Goal: Task Accomplishment & Management: Manage account settings

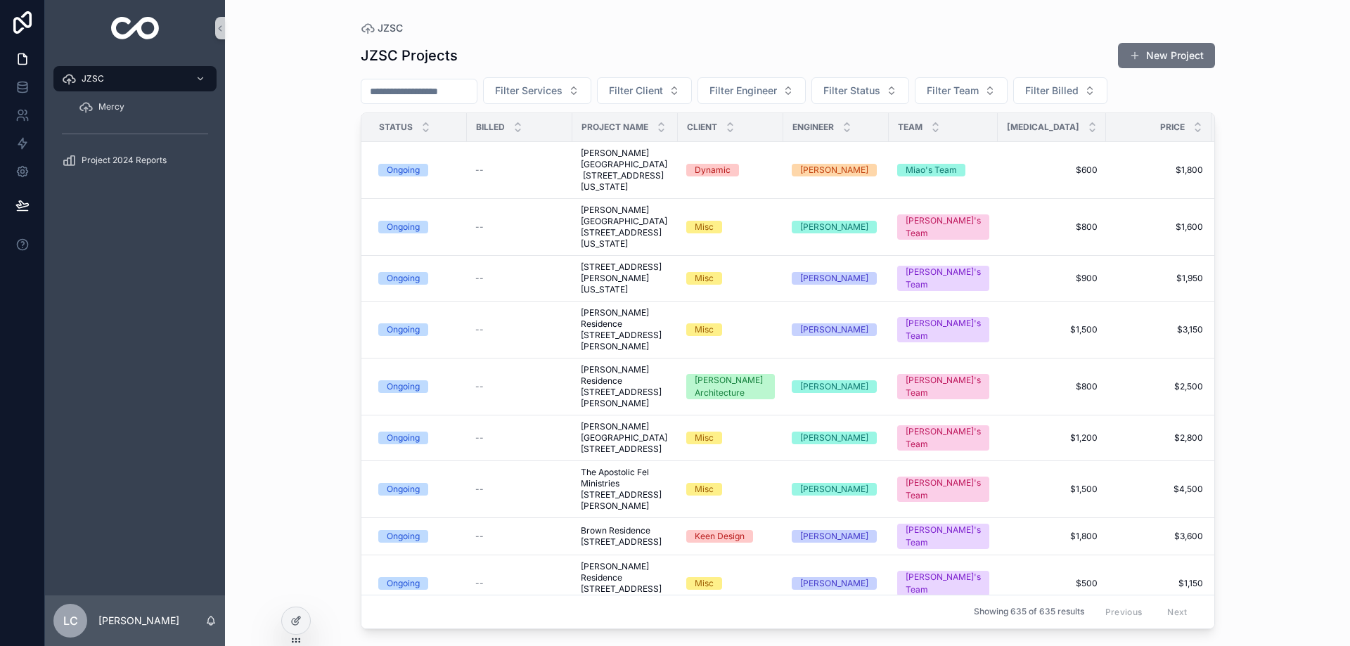
drag, startPoint x: 0, startPoint y: 0, endPoint x: 444, endPoint y: 91, distance: 453.6
click at [444, 91] on input "scrollable content" at bounding box center [418, 92] width 115 height 20
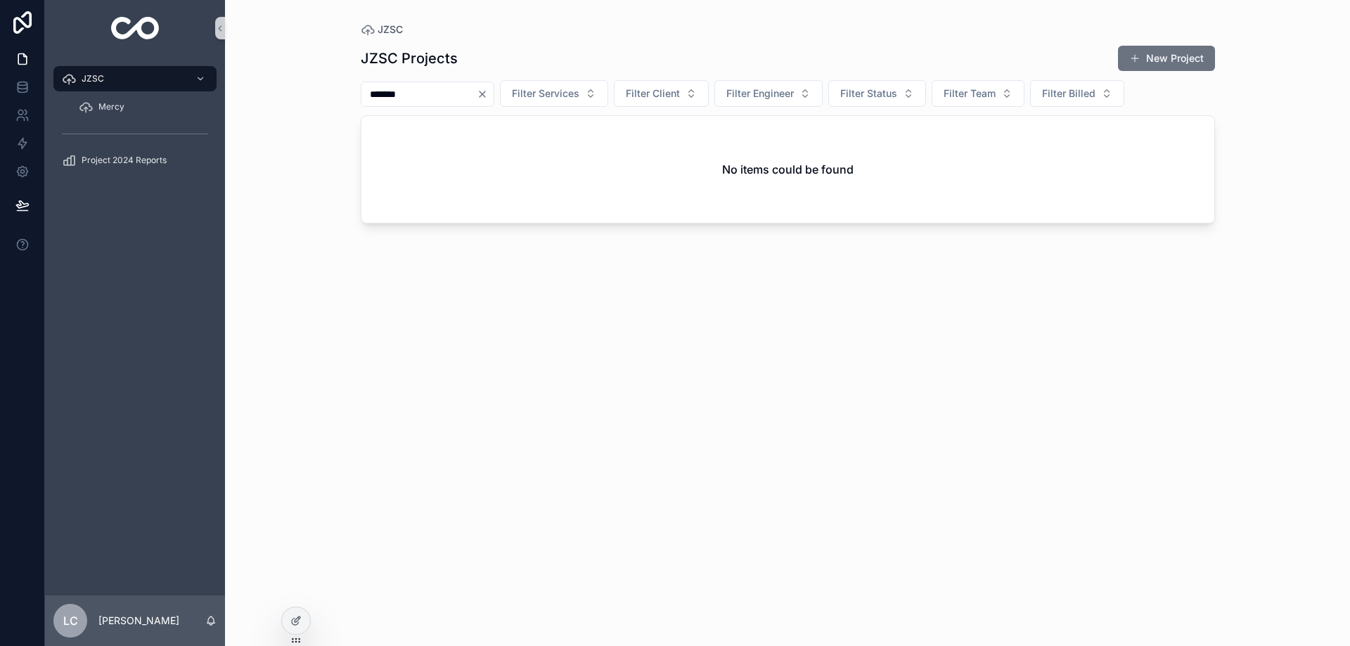
type input "*******"
click at [488, 96] on icon "Clear" at bounding box center [482, 94] width 11 height 11
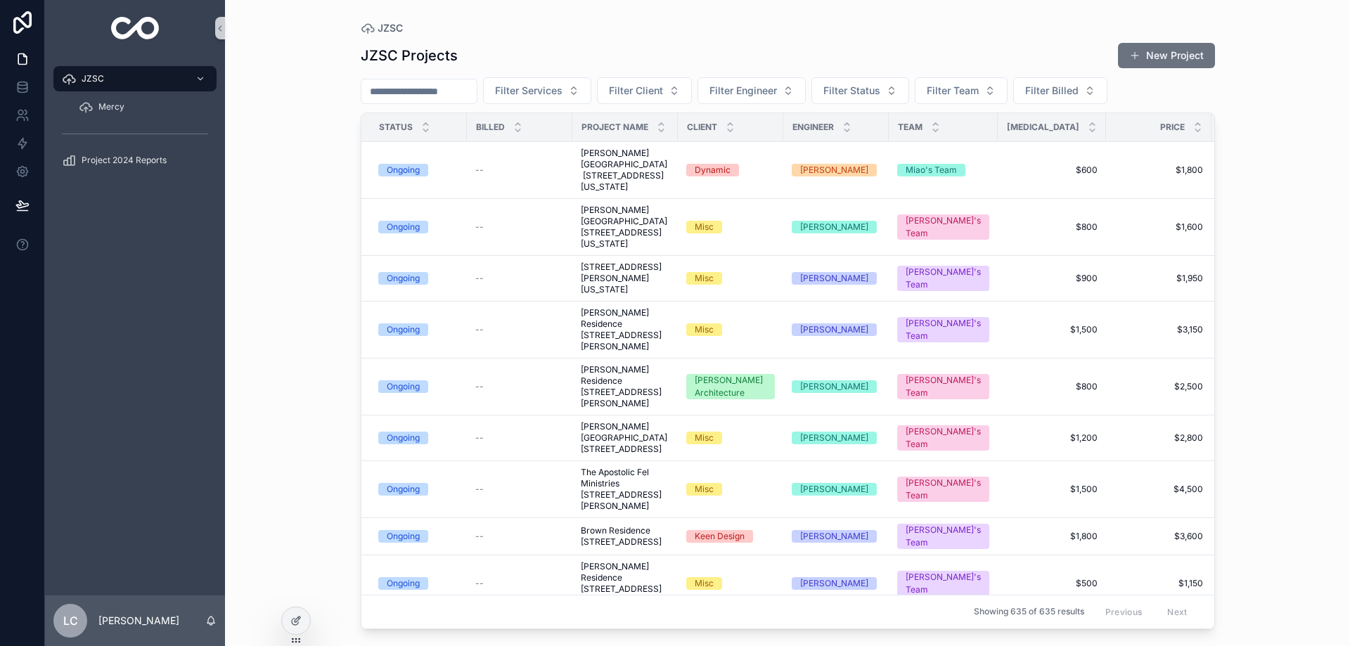
click at [1153, 60] on button "New Project" at bounding box center [1166, 55] width 97 height 25
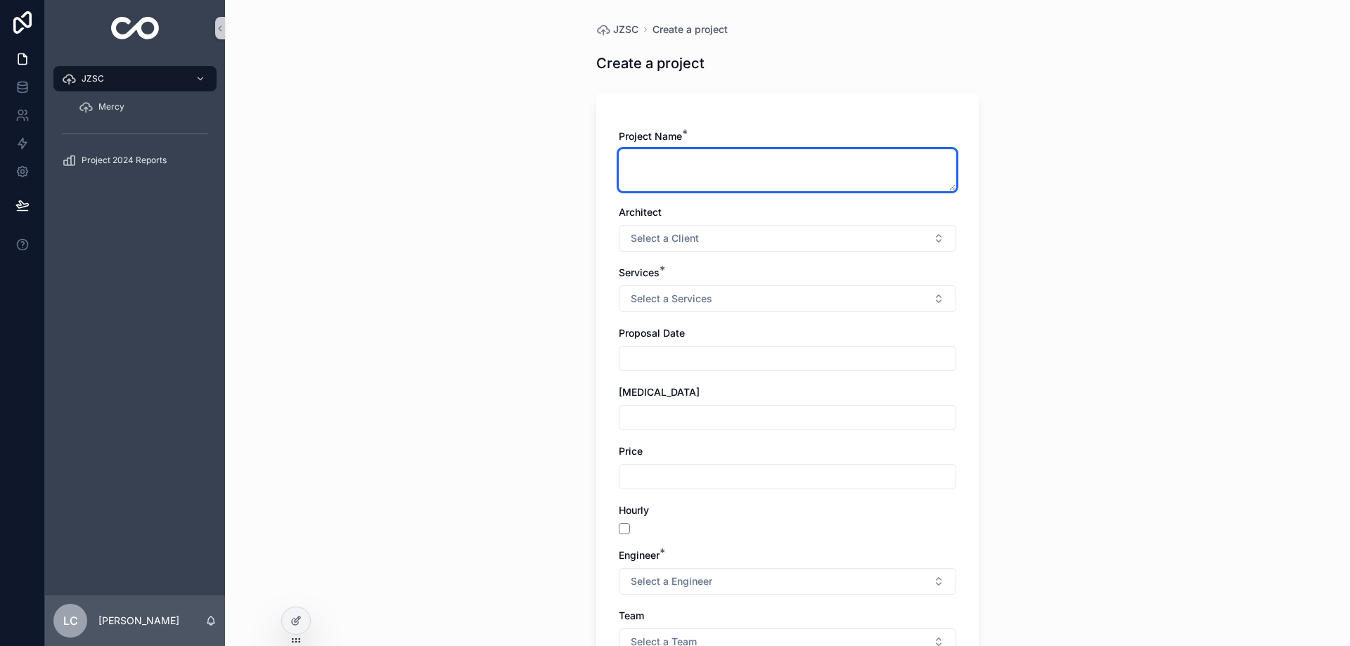
click at [647, 162] on textarea "scrollable content" at bounding box center [787, 170] width 337 height 42
paste textarea "**********"
type textarea "**********"
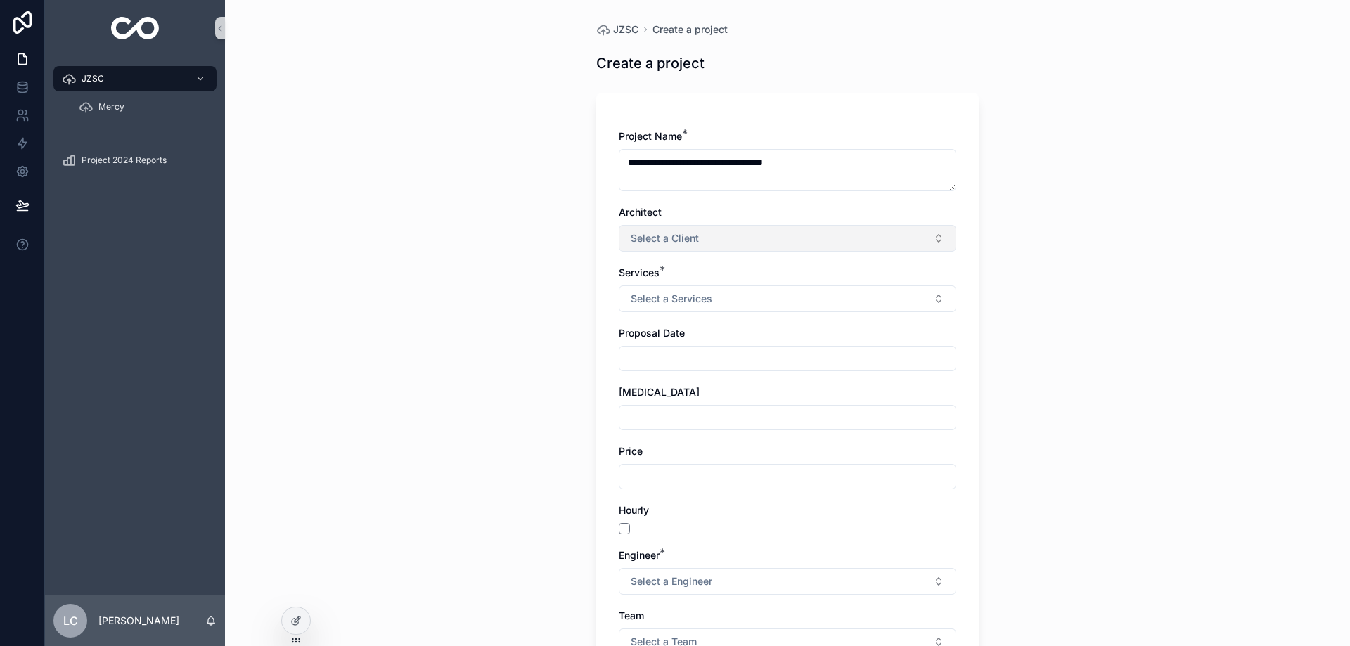
click at [643, 239] on span "Select a Client" at bounding box center [665, 238] width 68 height 14
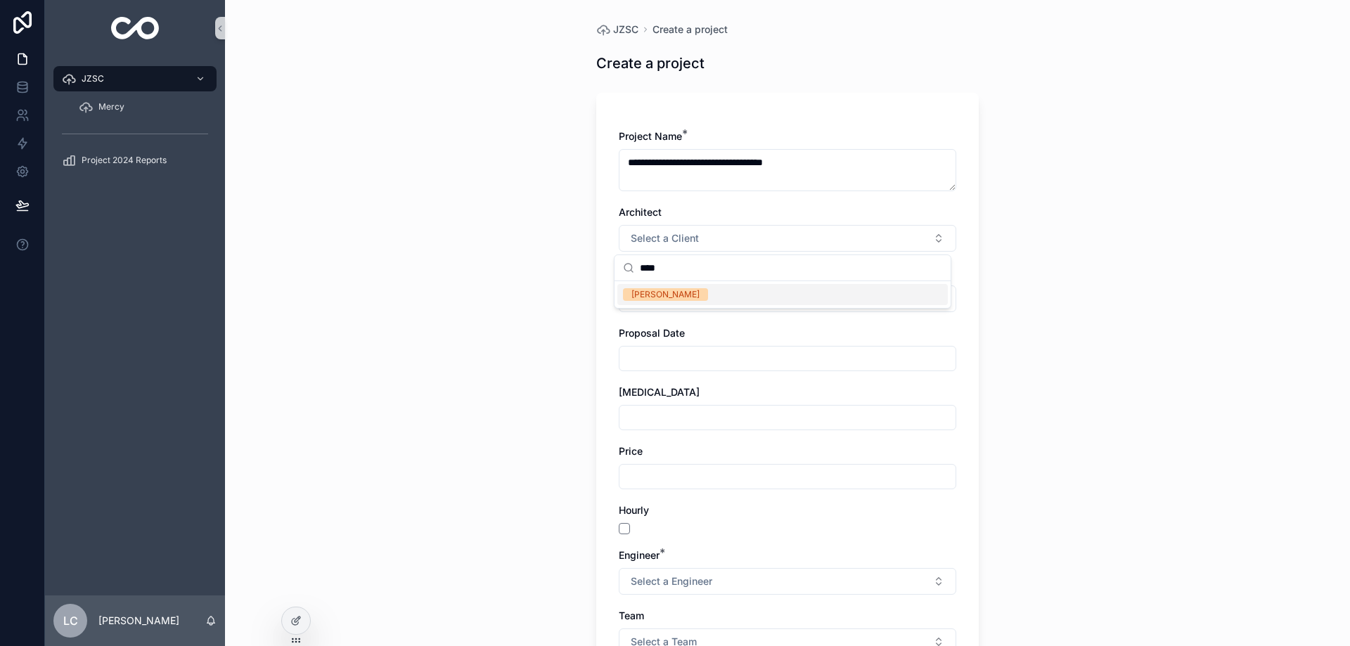
type input "****"
click at [659, 304] on div "[PERSON_NAME]" at bounding box center [782, 294] width 330 height 21
click at [656, 300] on span "Select a Services" at bounding box center [672, 299] width 82 height 14
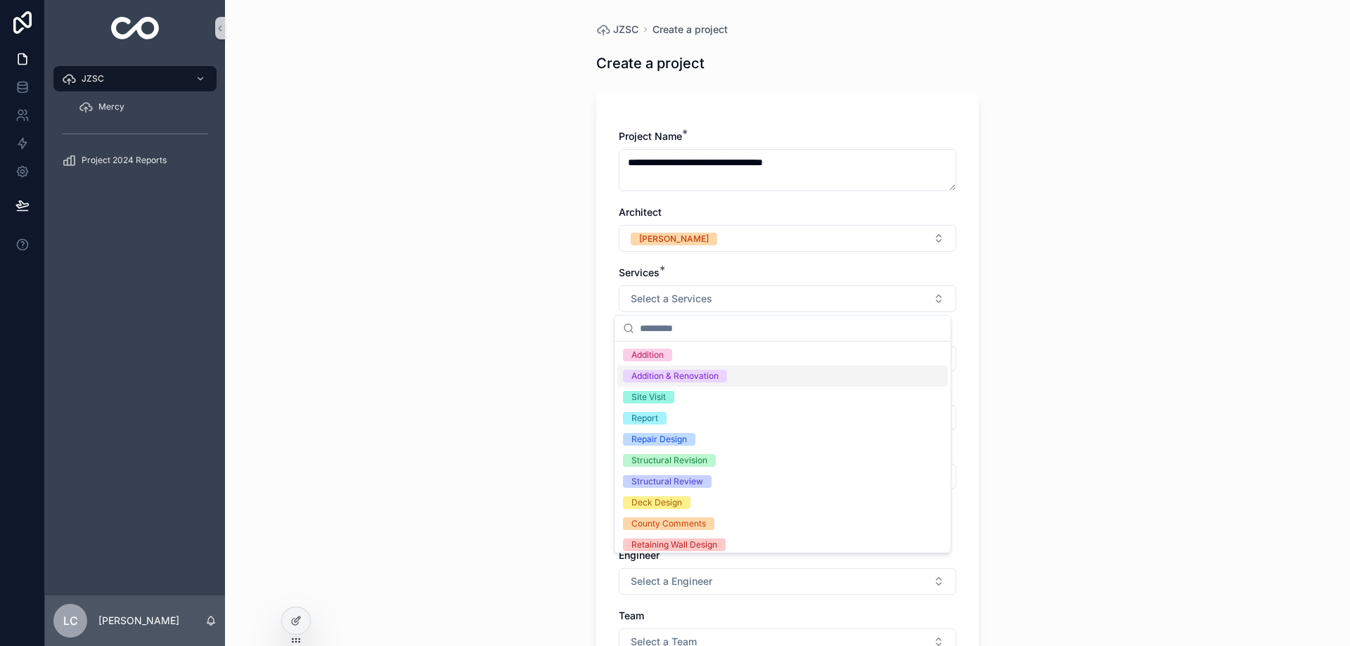
click at [690, 380] on div "Addition & Renovation" at bounding box center [674, 376] width 87 height 13
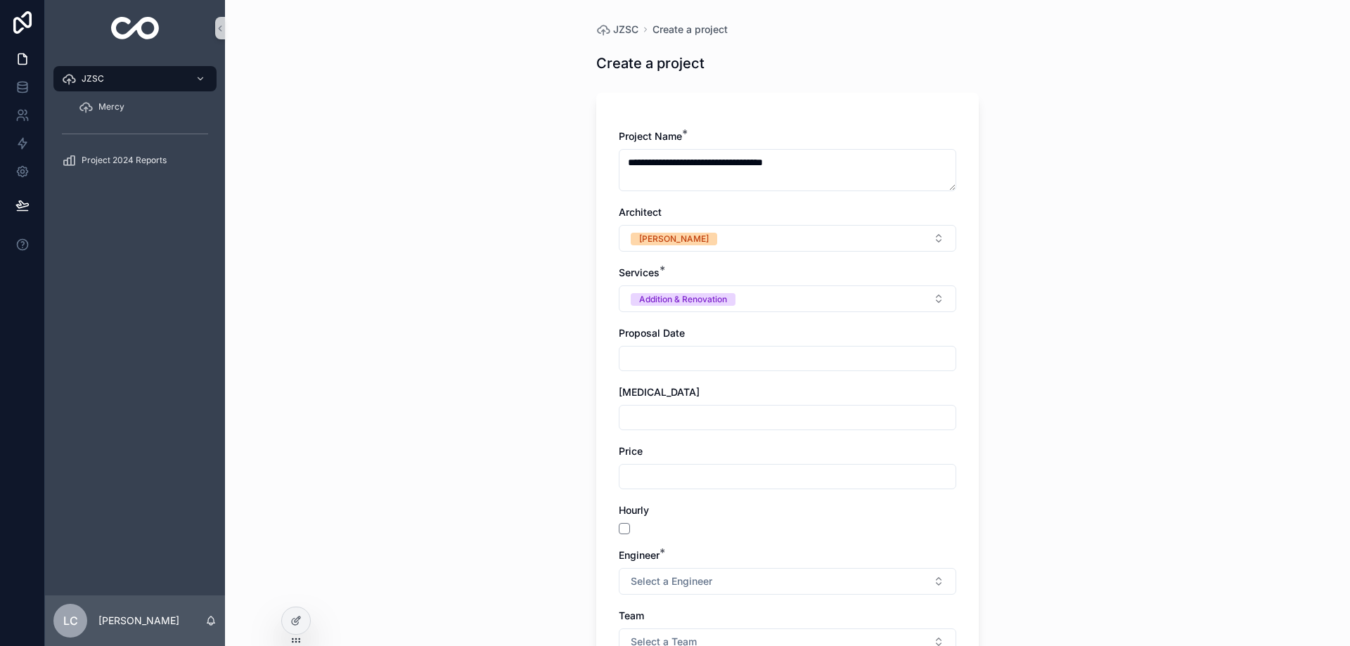
click at [673, 353] on input "scrollable content" at bounding box center [787, 359] width 336 height 20
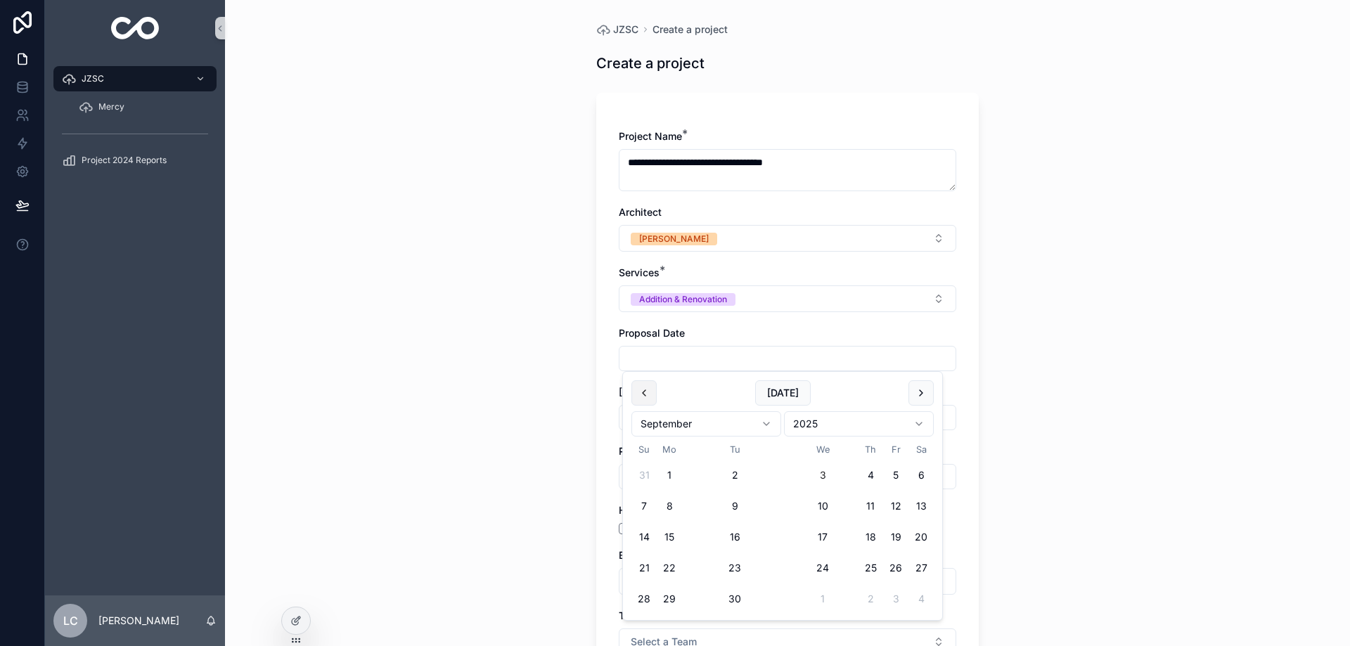
click at [638, 393] on button "scrollable content" at bounding box center [643, 392] width 25 height 25
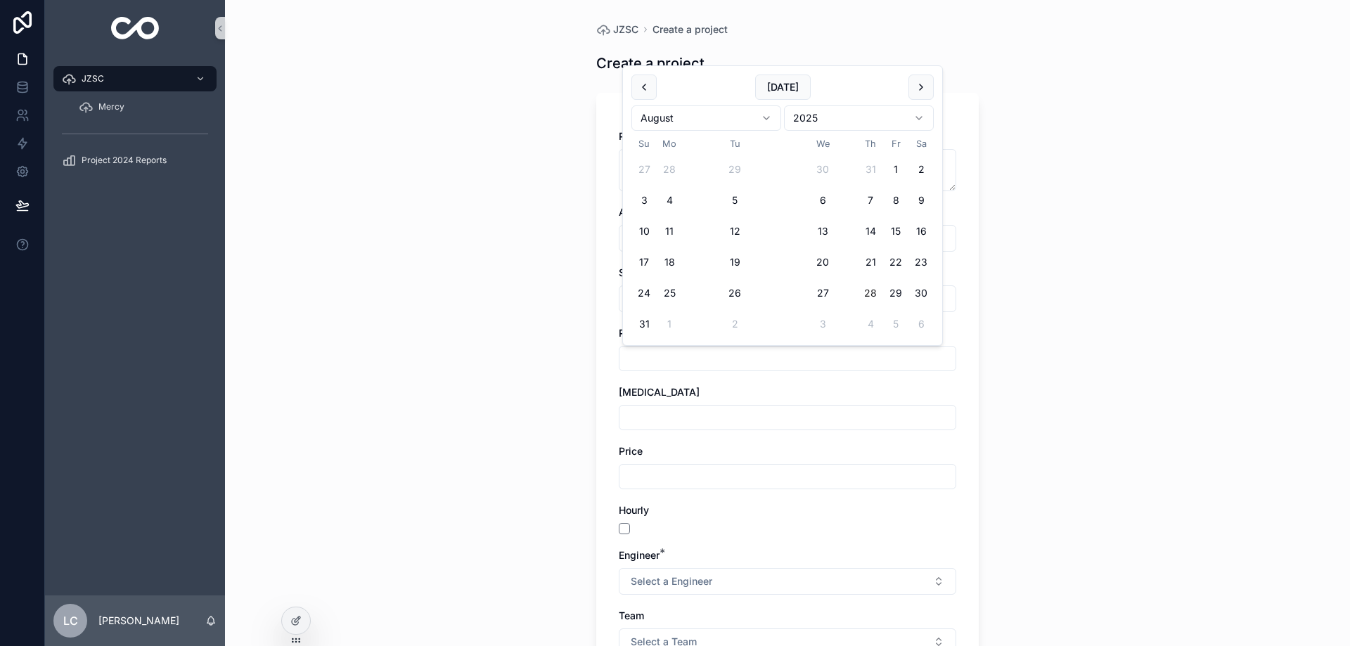
click at [868, 292] on button "28" at bounding box center [870, 292] width 25 height 25
type input "*********"
click at [723, 418] on input "scrollable content" at bounding box center [787, 418] width 336 height 20
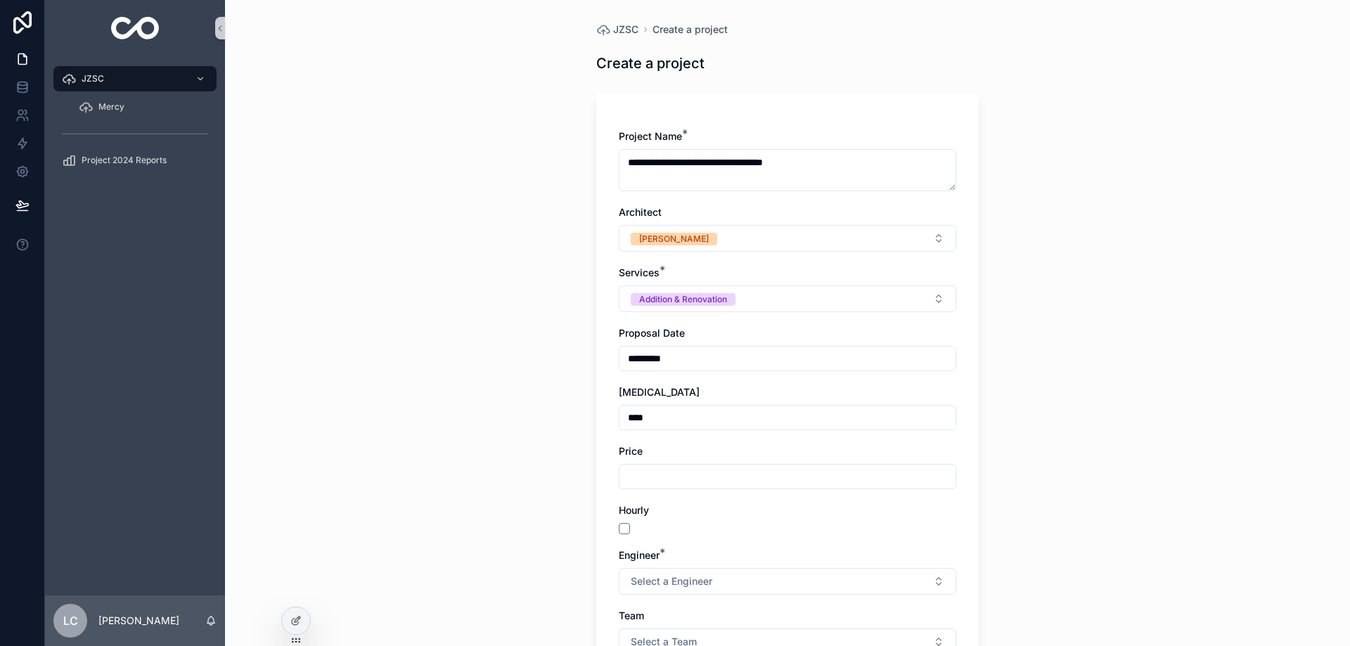
type input "****"
click at [637, 487] on div "scrollable content" at bounding box center [787, 476] width 337 height 25
click at [638, 480] on input "scrollable content" at bounding box center [787, 477] width 336 height 20
type input "******"
click at [638, 577] on span "Select a Engineer" at bounding box center [672, 581] width 82 height 14
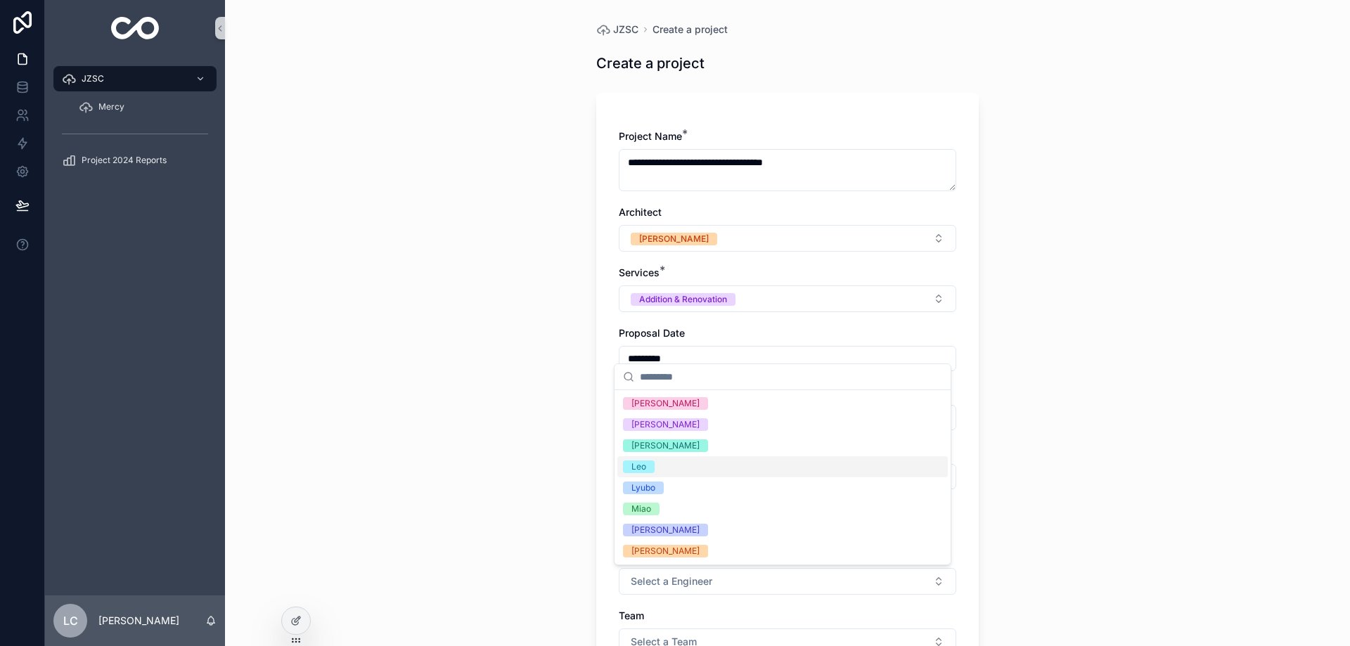
click at [643, 465] on div "Leo" at bounding box center [638, 466] width 15 height 13
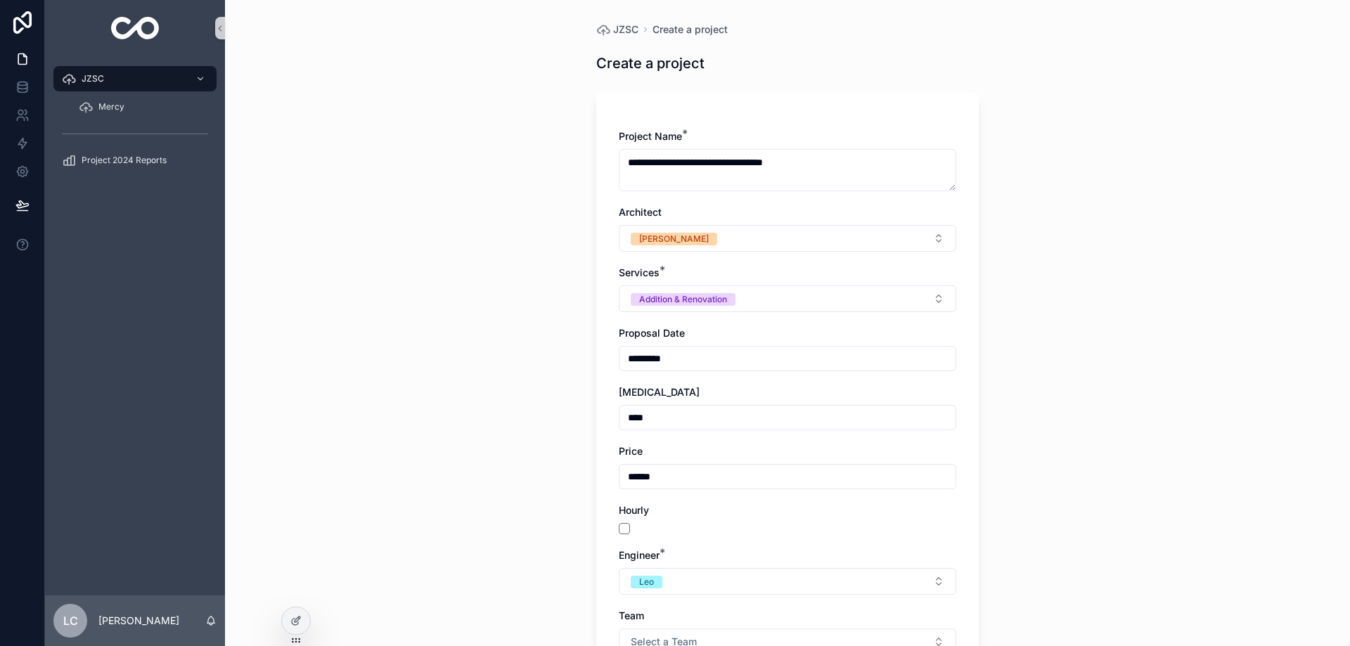
scroll to position [141, 0]
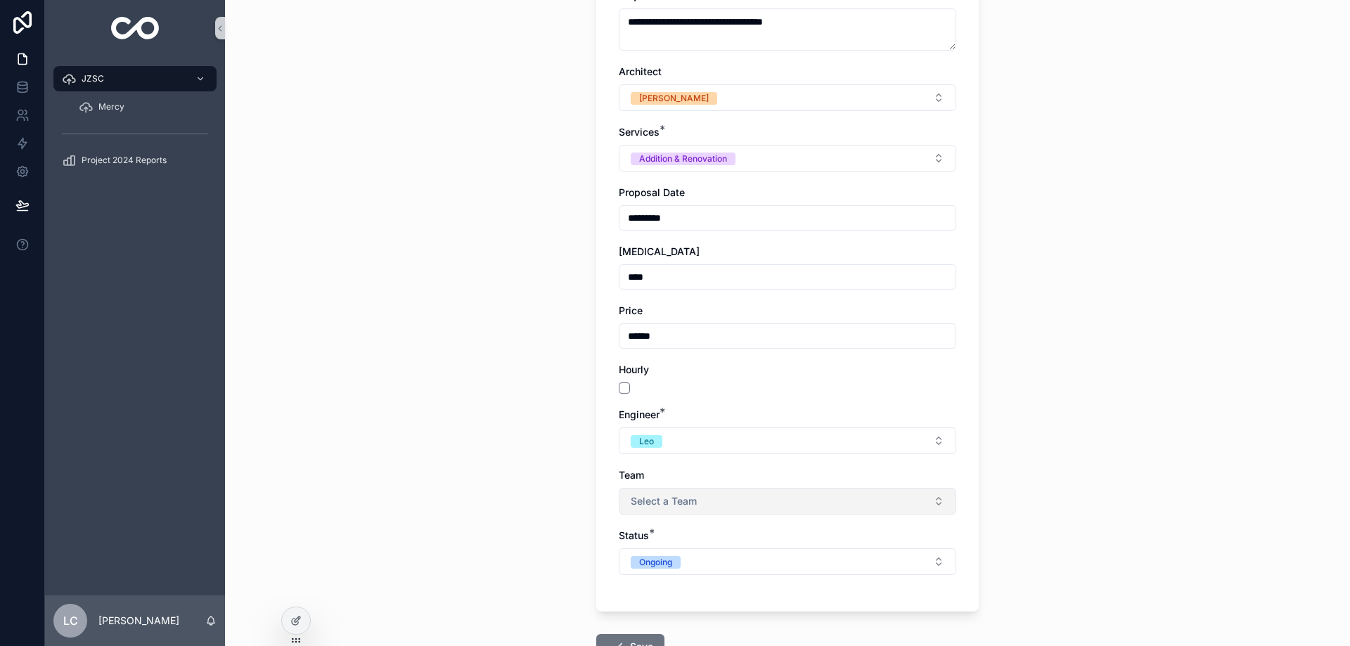
click at [652, 501] on span "Select a Team" at bounding box center [664, 501] width 66 height 14
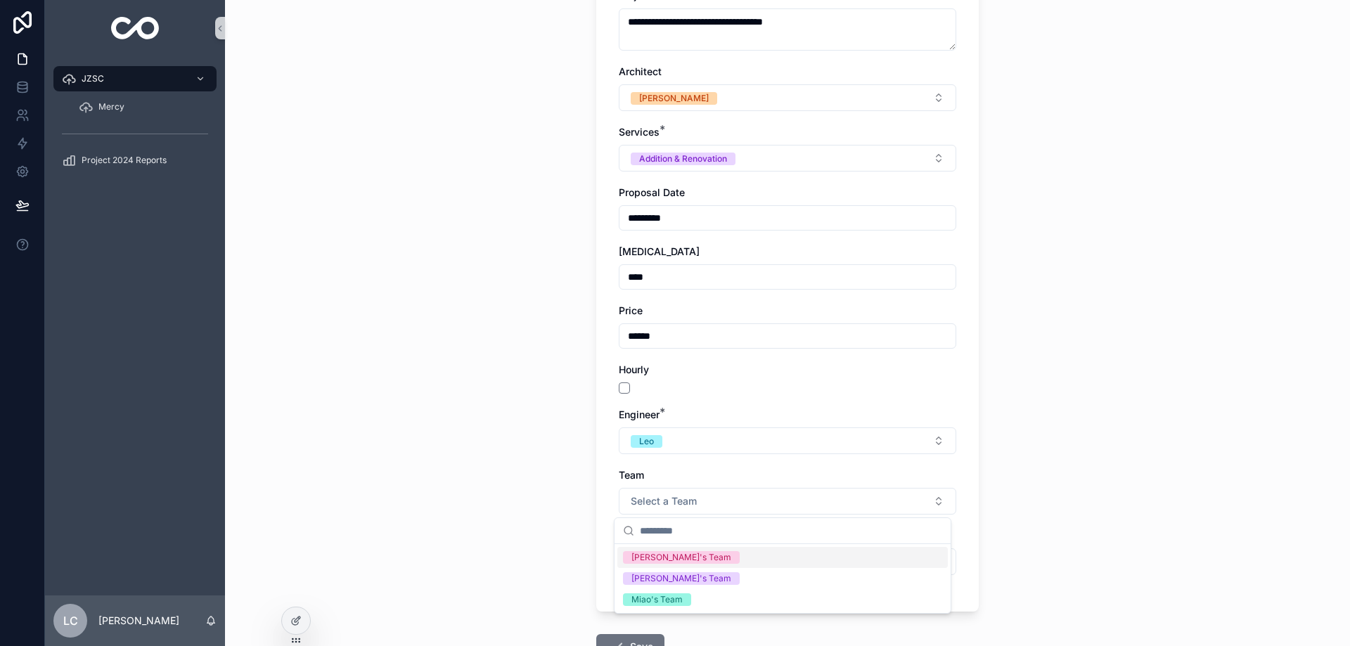
click at [662, 562] on div "[PERSON_NAME]'s Team" at bounding box center [681, 557] width 100 height 13
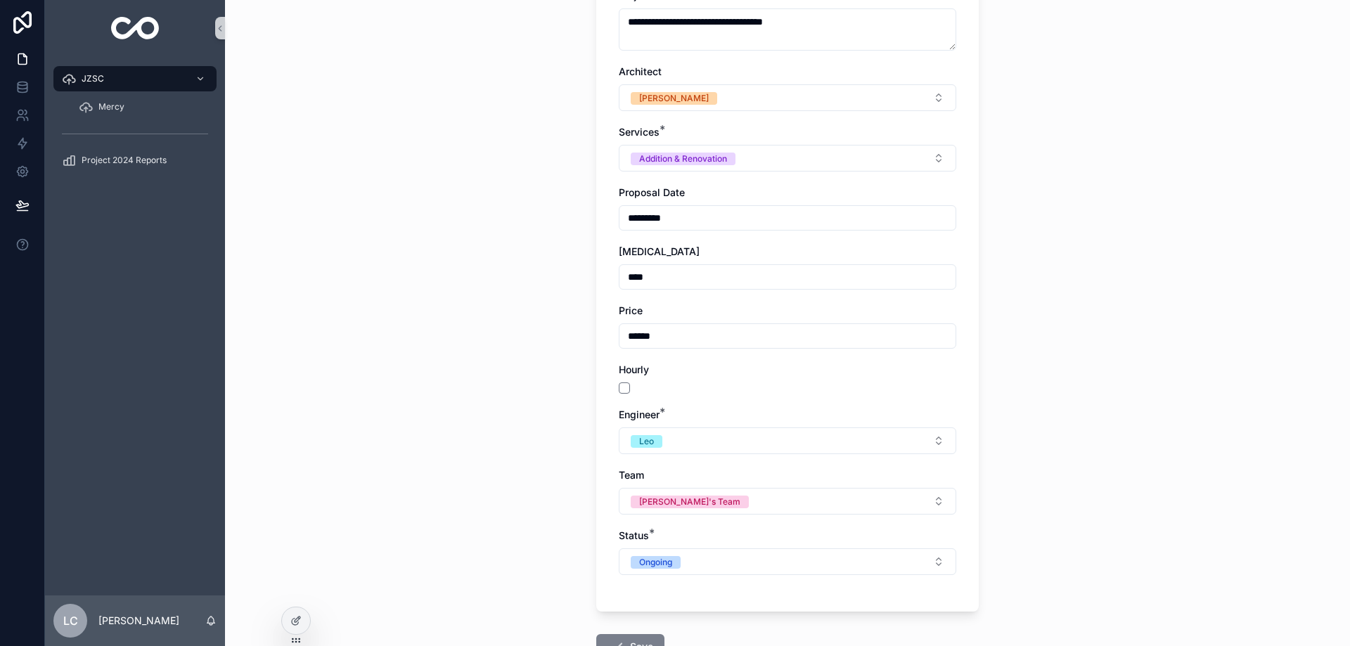
click at [625, 637] on button "Save" at bounding box center [630, 646] width 68 height 25
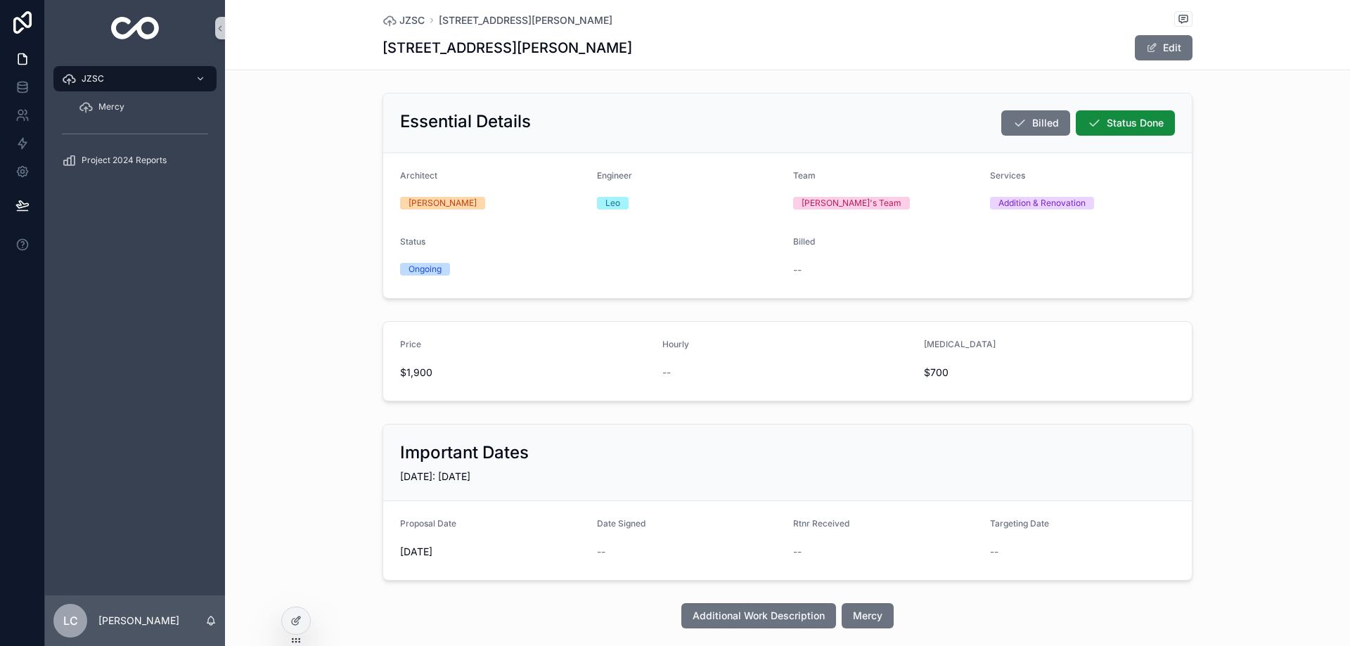
drag, startPoint x: 1151, startPoint y: 54, endPoint x: 1080, endPoint y: 150, distance: 119.5
click at [1152, 54] on button "Edit" at bounding box center [1164, 47] width 58 height 25
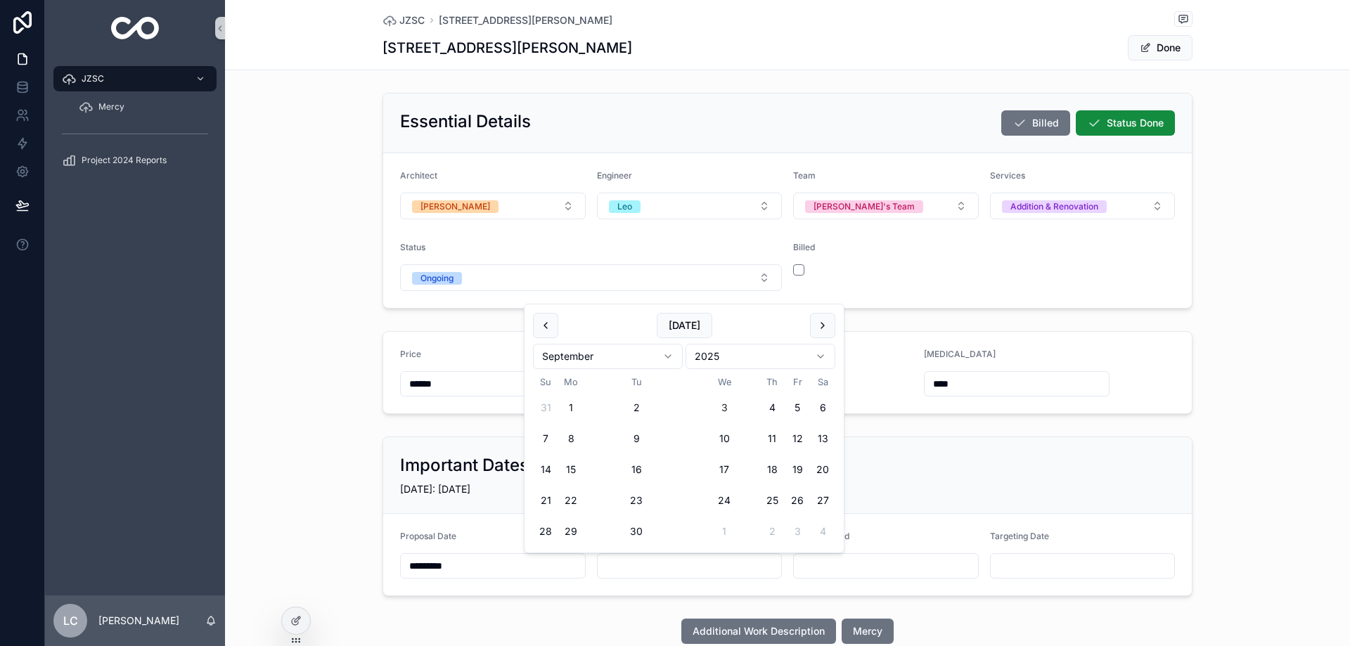
click at [633, 564] on input "scrollable content" at bounding box center [690, 566] width 184 height 20
click at [690, 323] on button "[DATE]" at bounding box center [685, 325] width 56 height 25
click at [640, 407] on button "2" at bounding box center [636, 407] width 25 height 25
type input "********"
click at [1158, 48] on button "Done" at bounding box center [1160, 47] width 65 height 25
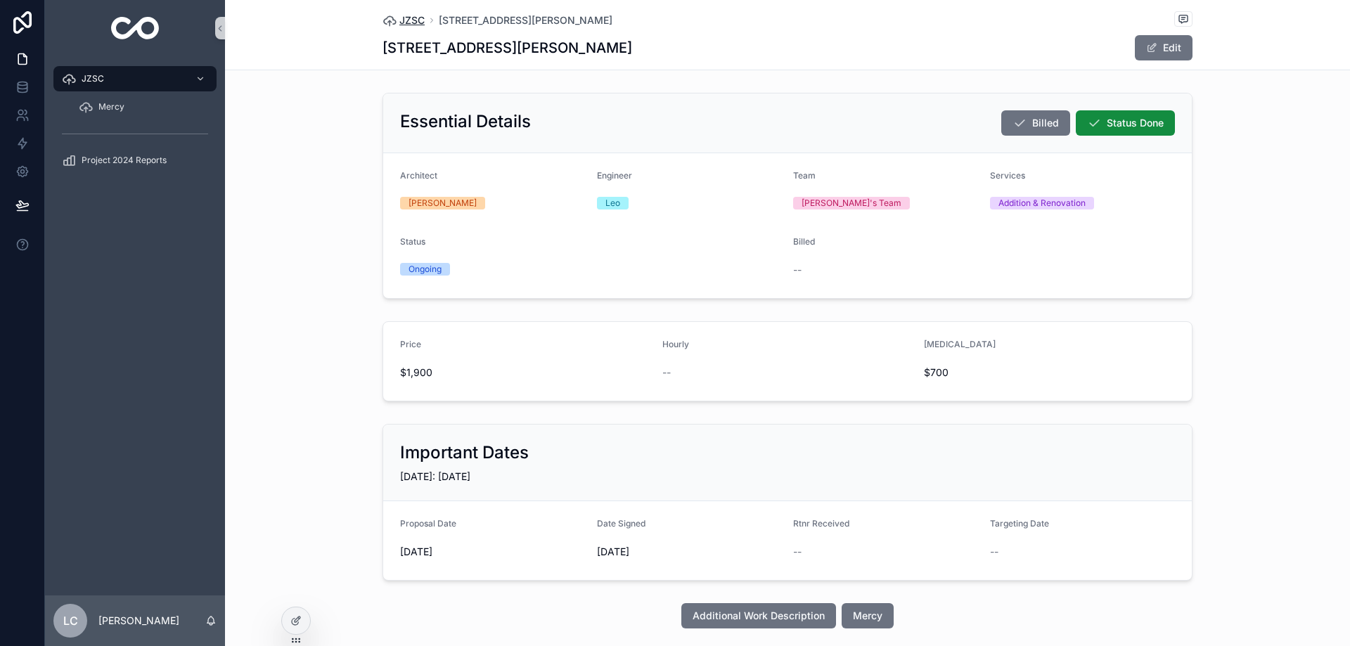
click at [406, 16] on span "JZSC" at bounding box center [411, 20] width 25 height 14
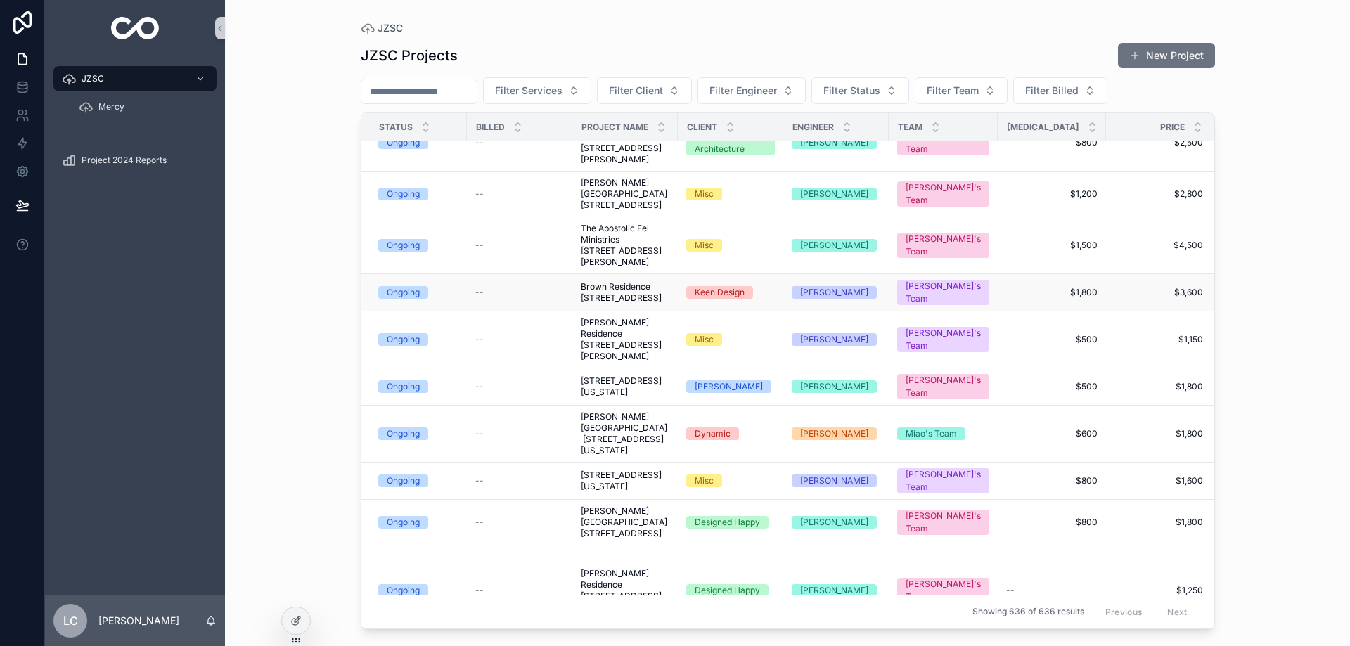
scroll to position [351, 0]
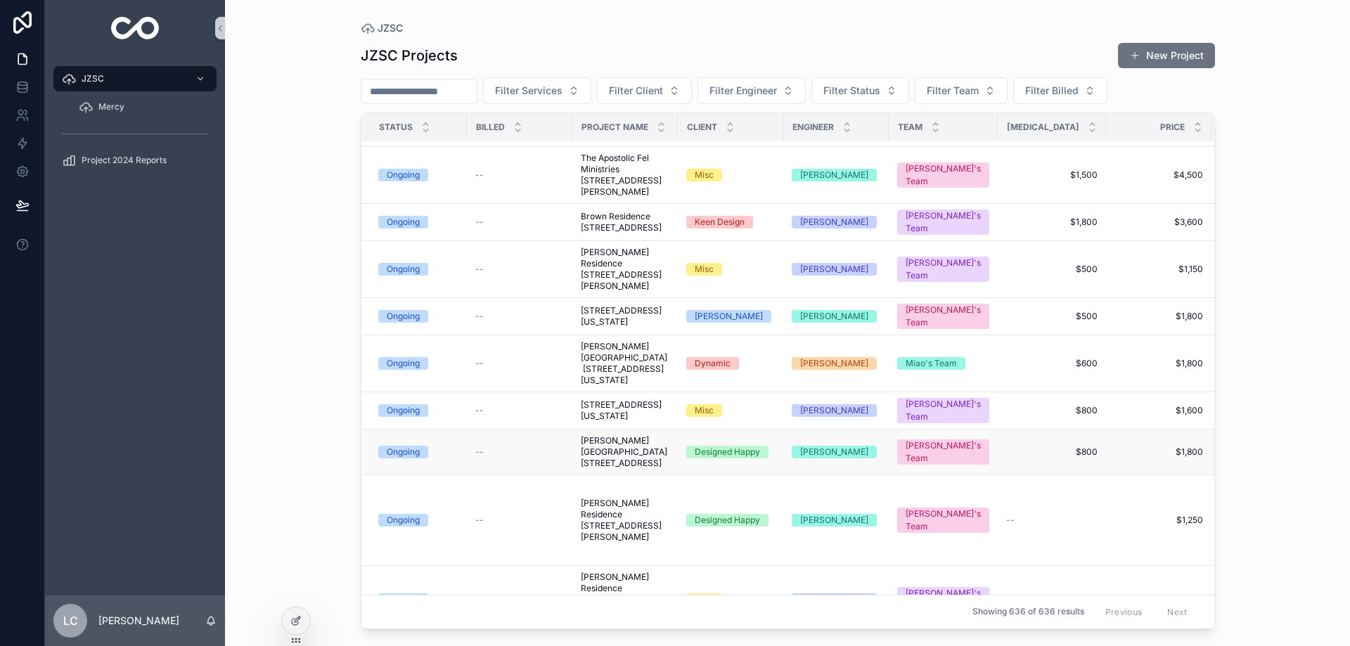
click at [639, 469] on span "[PERSON_NAME][GEOGRAPHIC_DATA] [STREET_ADDRESS]" at bounding box center [625, 452] width 89 height 34
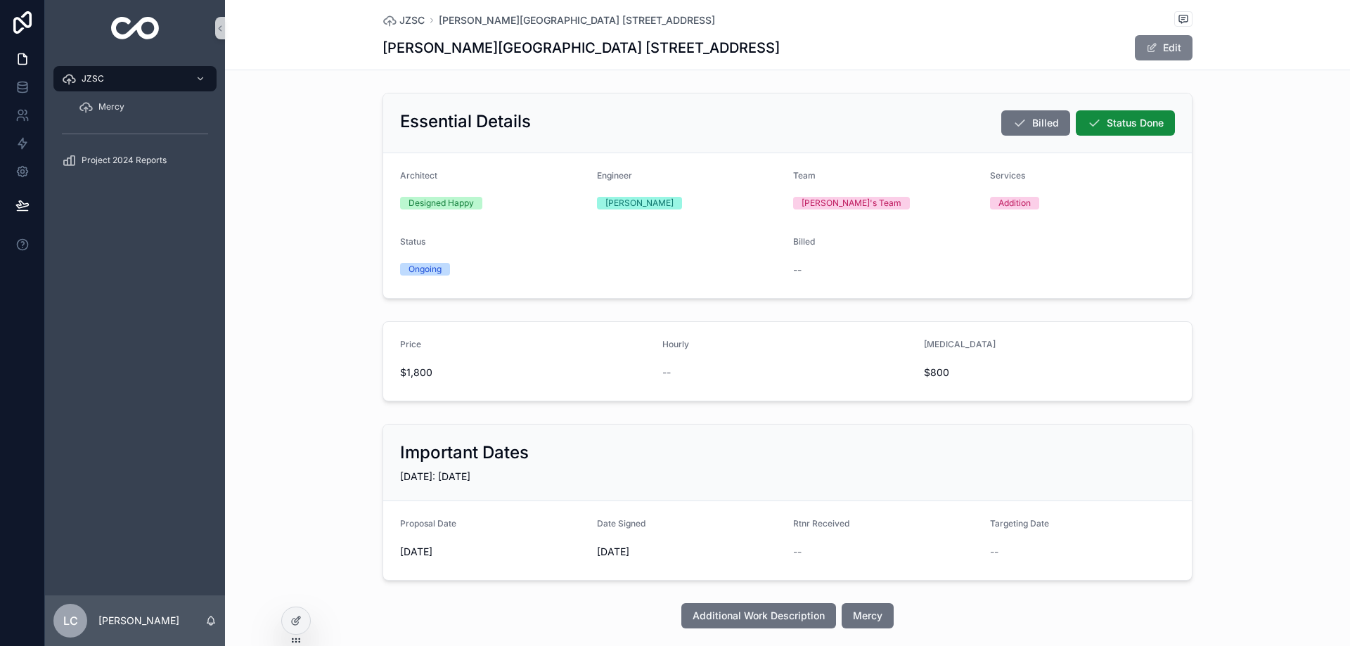
click at [1147, 50] on span "scrollable content" at bounding box center [1151, 47] width 11 height 11
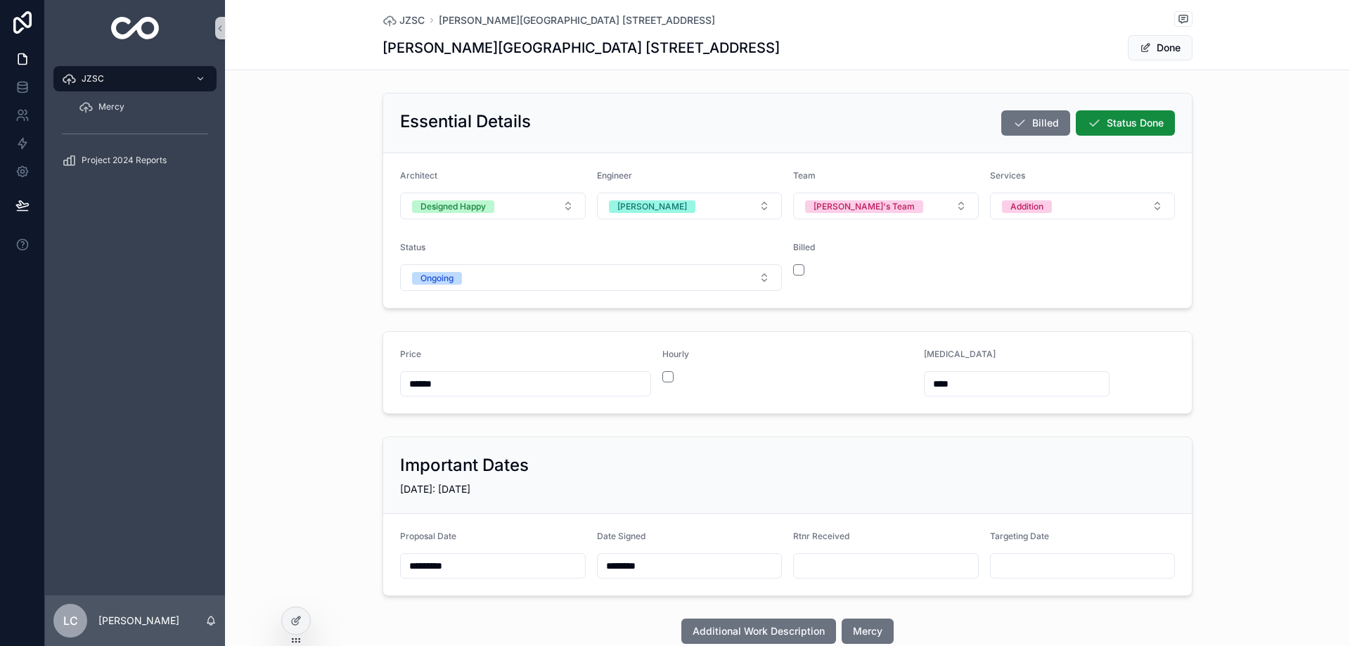
click at [801, 567] on input "scrollable content" at bounding box center [886, 566] width 184 height 20
click at [830, 401] on button "2" at bounding box center [832, 407] width 25 height 25
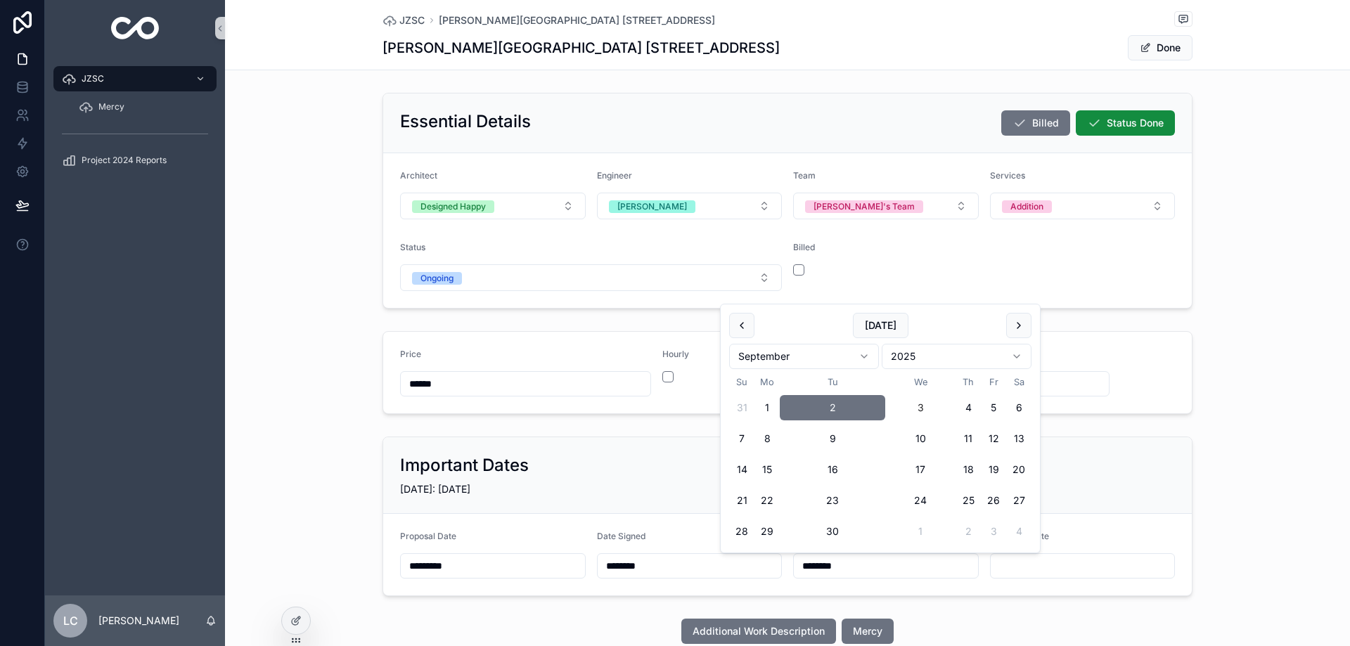
type input "********"
click at [1153, 49] on span "Done" at bounding box center [1160, 47] width 65 height 25
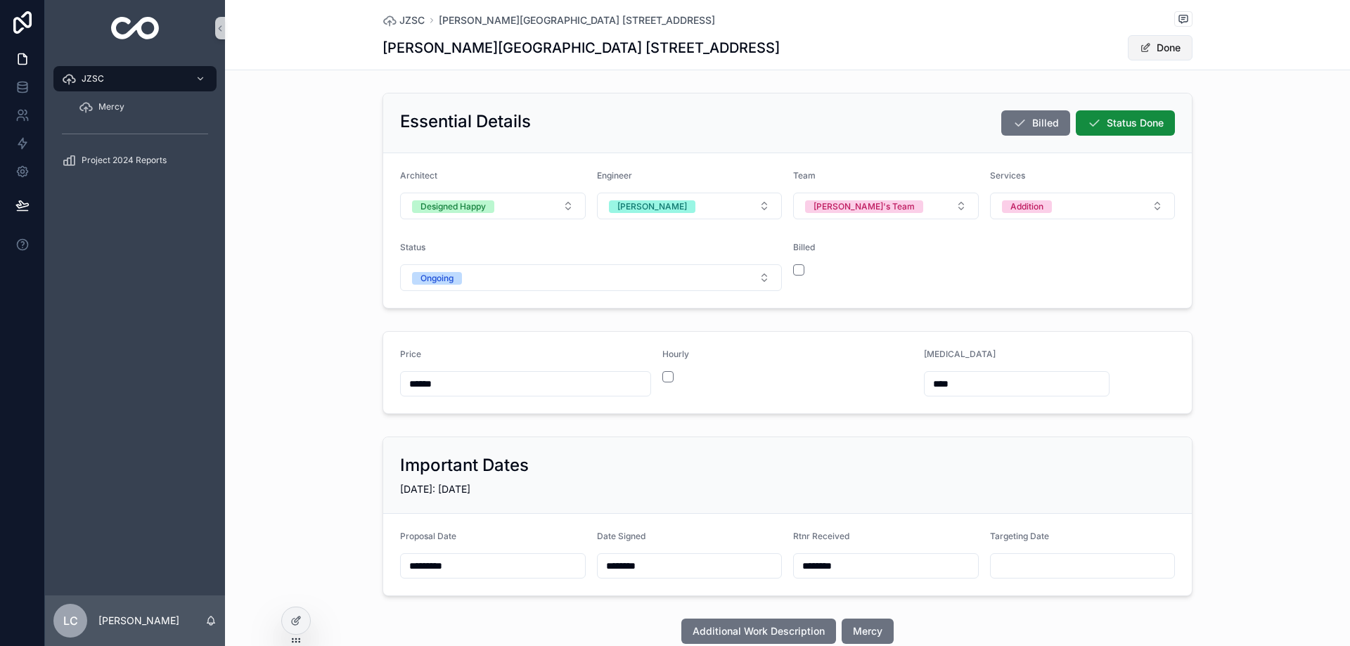
click at [1153, 49] on button "Done" at bounding box center [1160, 47] width 65 height 25
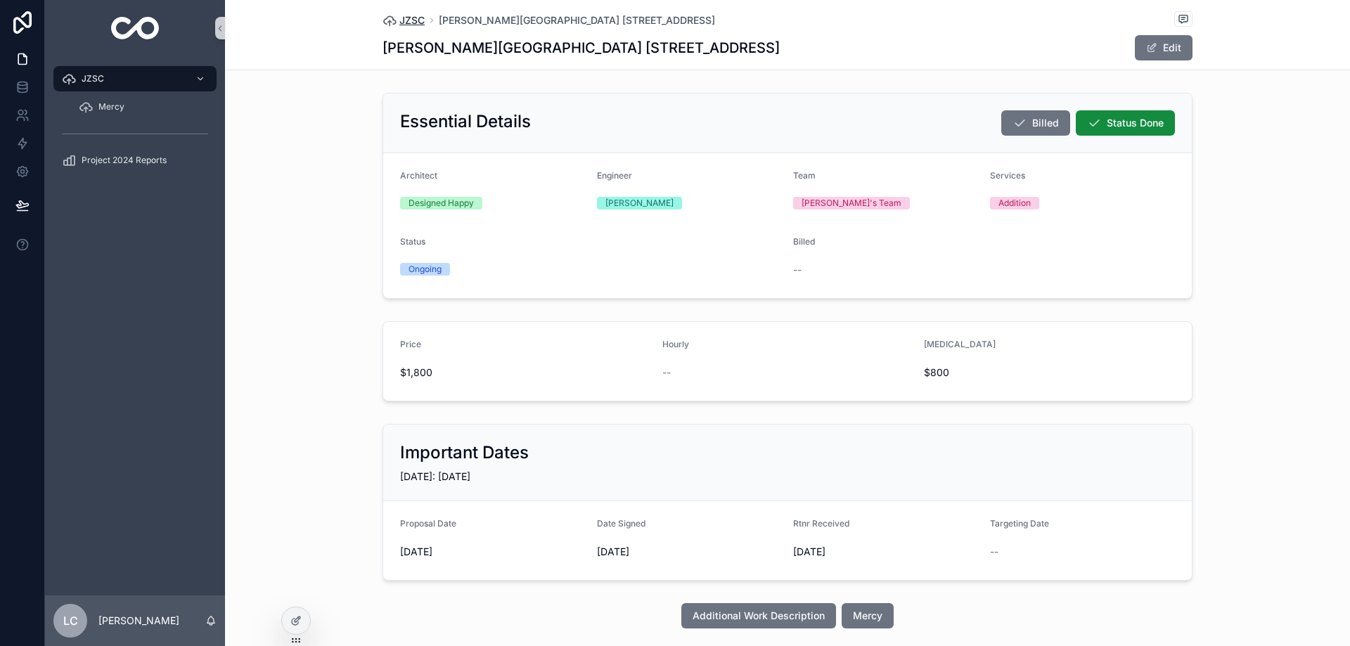
click at [399, 22] on span "JZSC" at bounding box center [411, 20] width 25 height 14
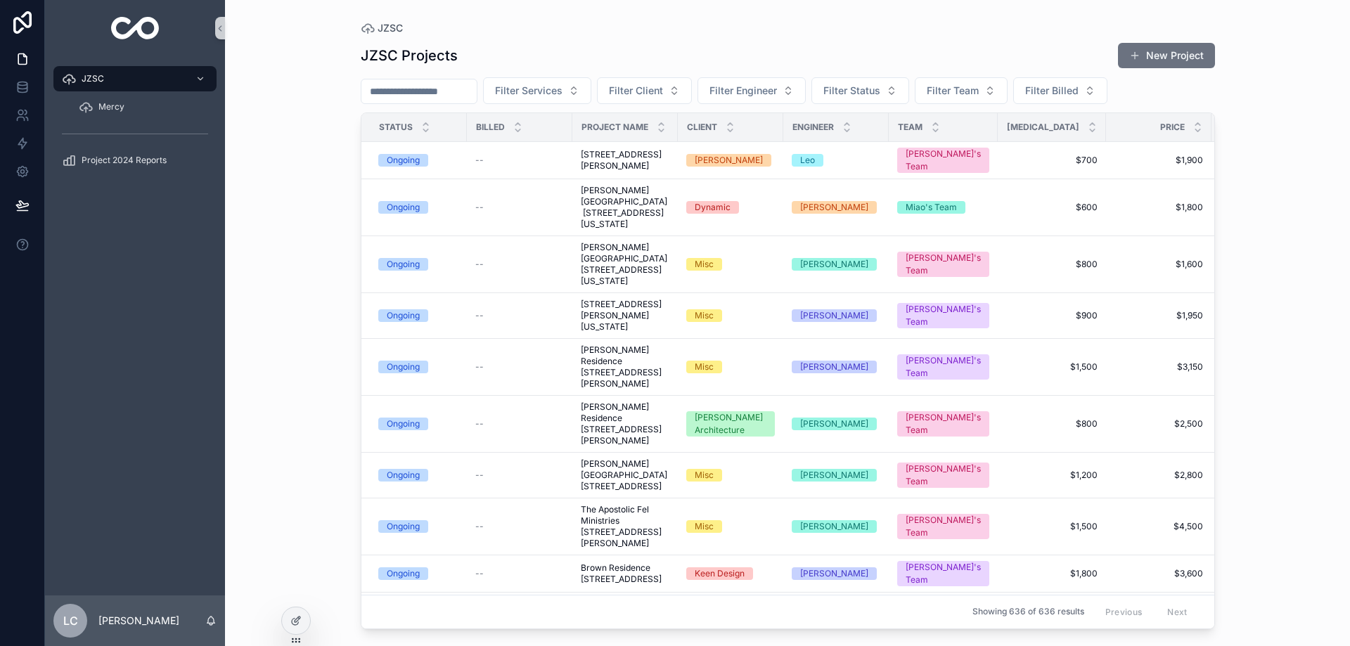
click at [427, 93] on input "scrollable content" at bounding box center [418, 92] width 115 height 20
type input "****"
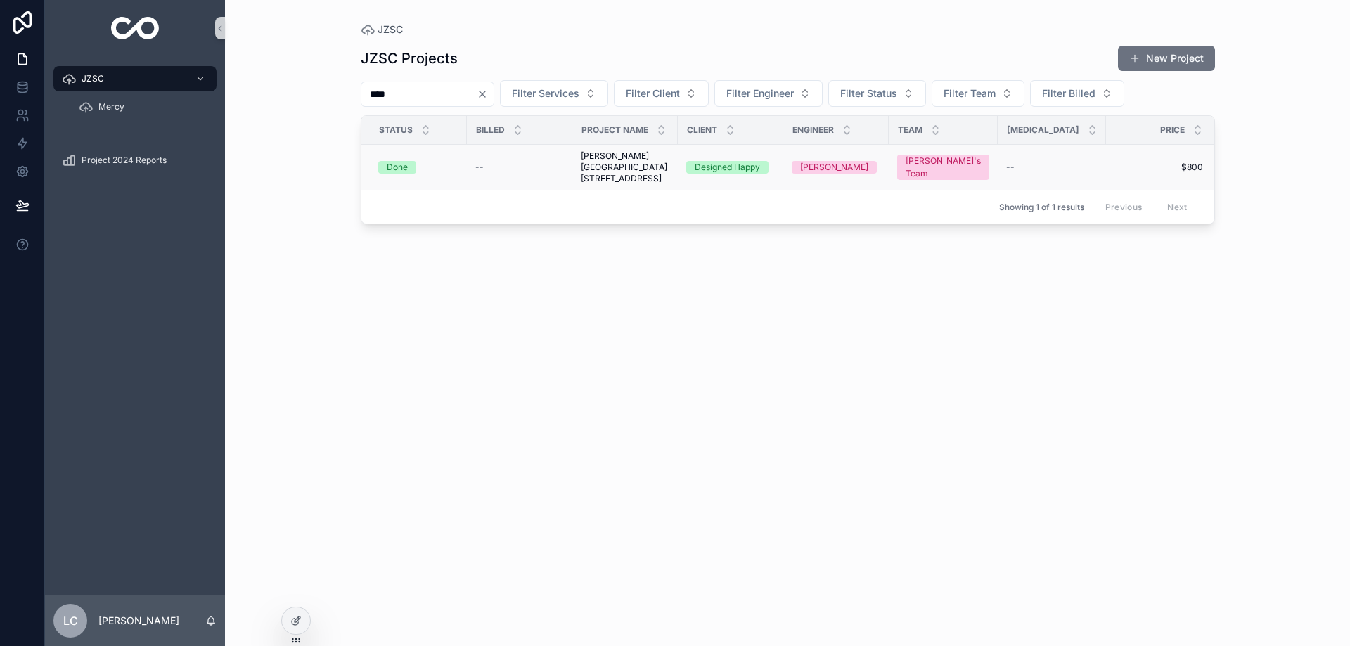
click at [650, 184] on span "[PERSON_NAME][GEOGRAPHIC_DATA] [STREET_ADDRESS]" at bounding box center [625, 167] width 89 height 34
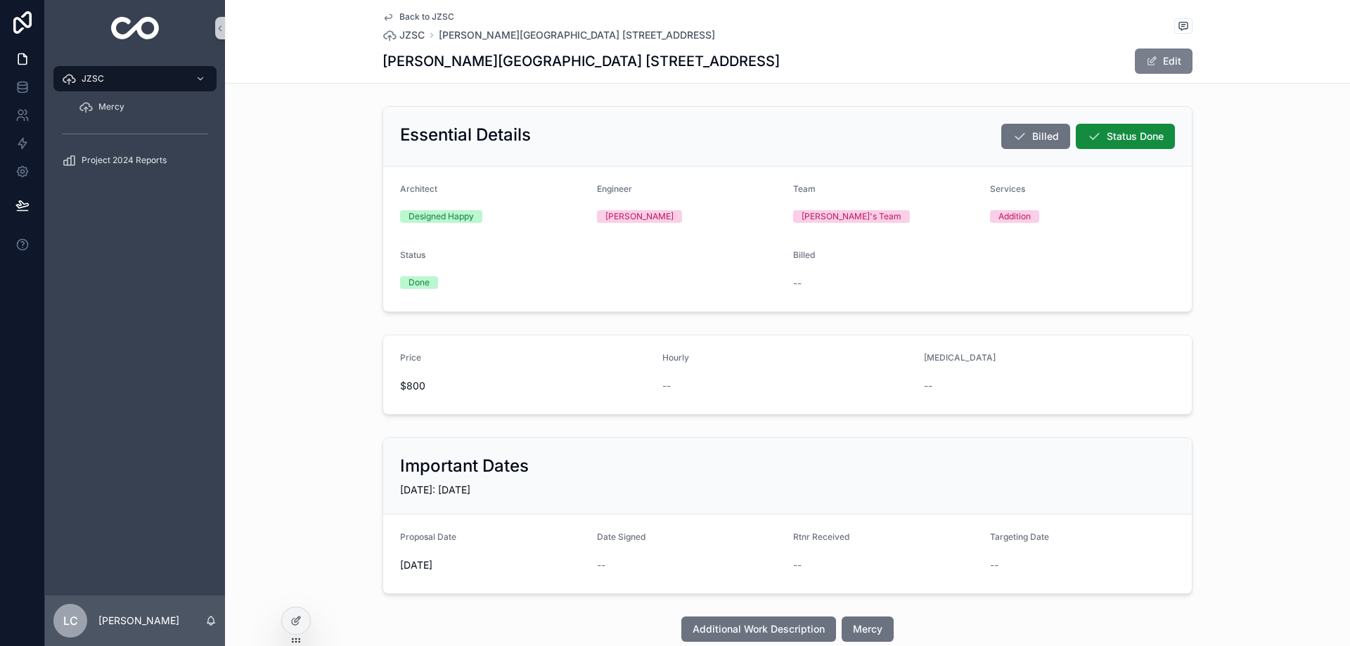
click at [1173, 58] on button "Edit" at bounding box center [1164, 61] width 58 height 25
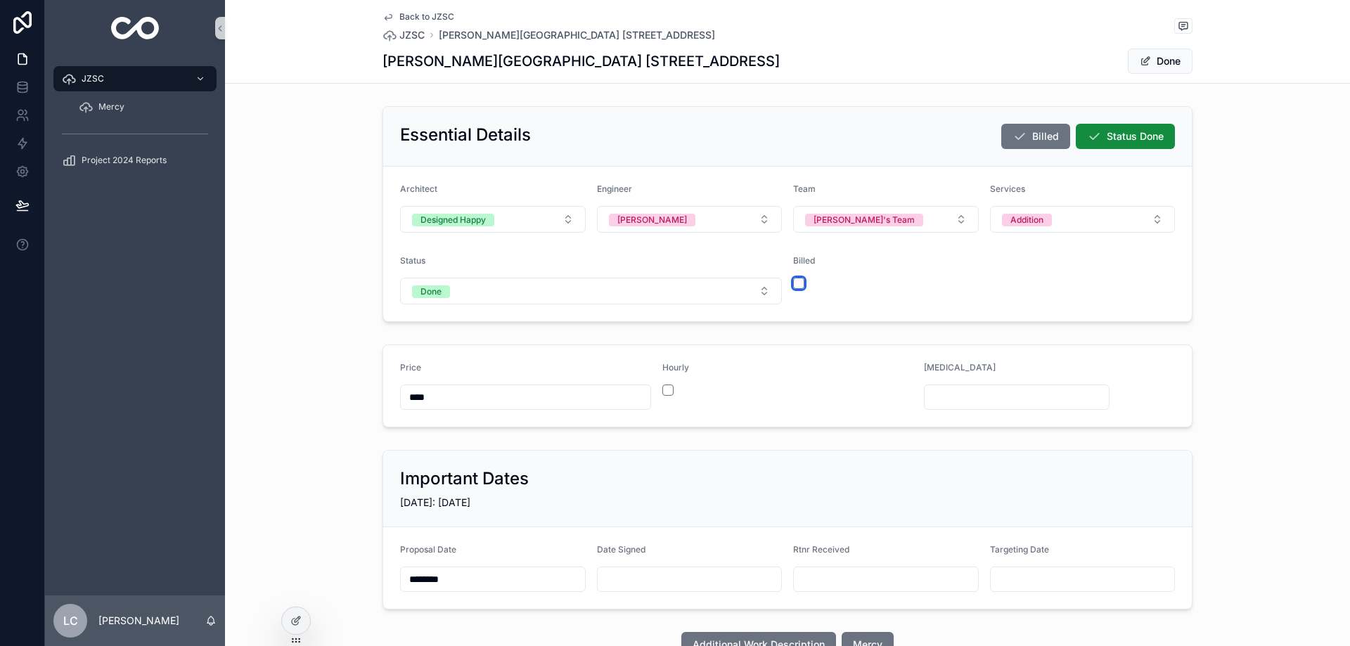
click at [799, 284] on button "scrollable content" at bounding box center [798, 283] width 11 height 11
click at [1149, 65] on button "Done" at bounding box center [1160, 61] width 65 height 25
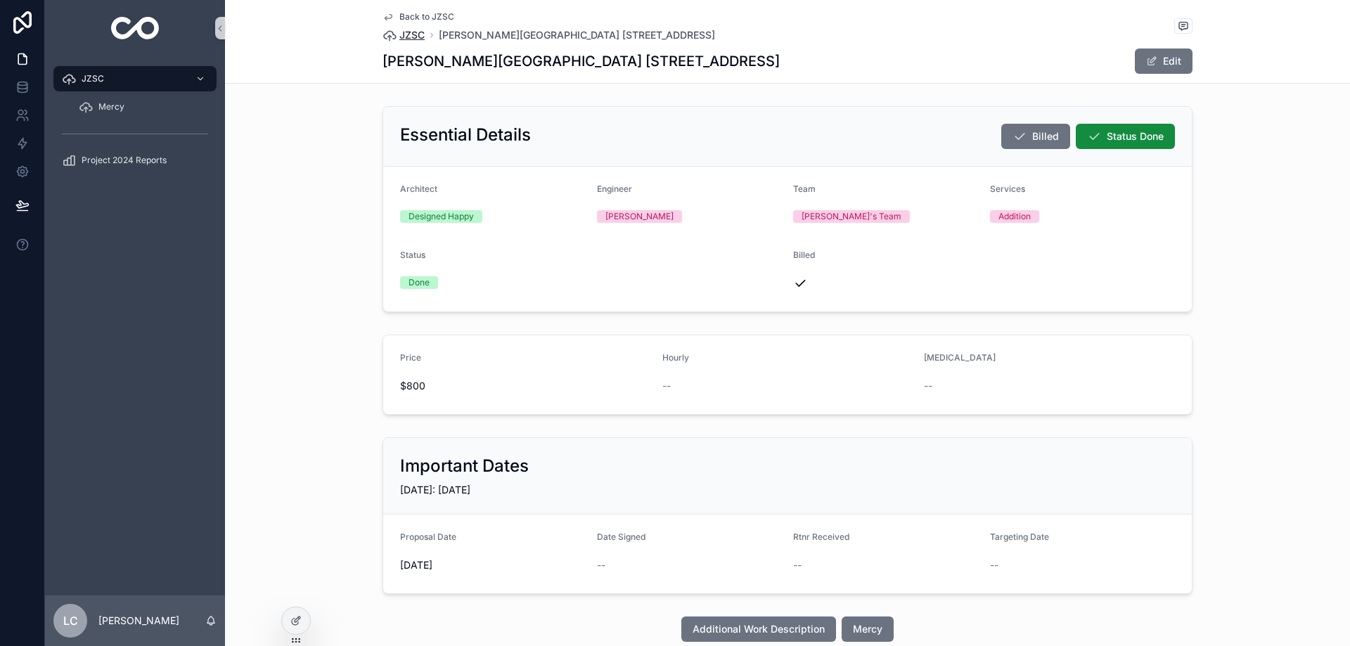
click at [415, 37] on span "JZSC" at bounding box center [411, 35] width 25 height 14
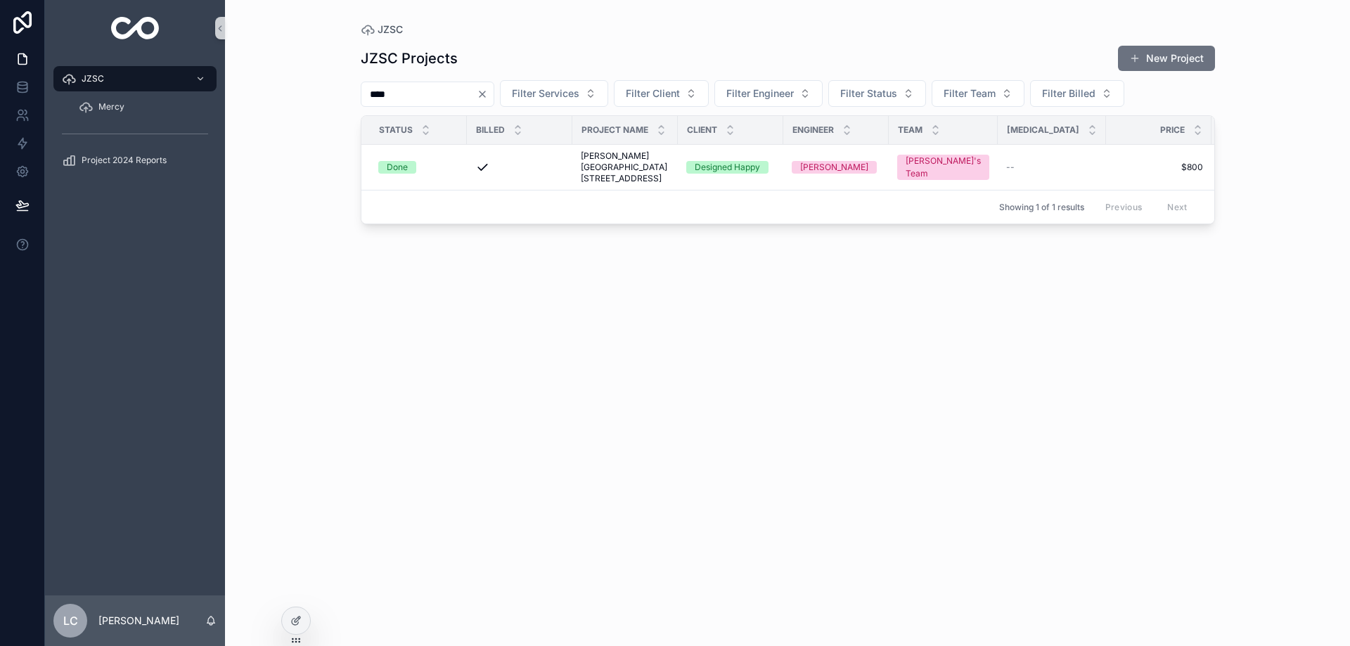
click at [488, 98] on icon "Clear" at bounding box center [482, 94] width 11 height 11
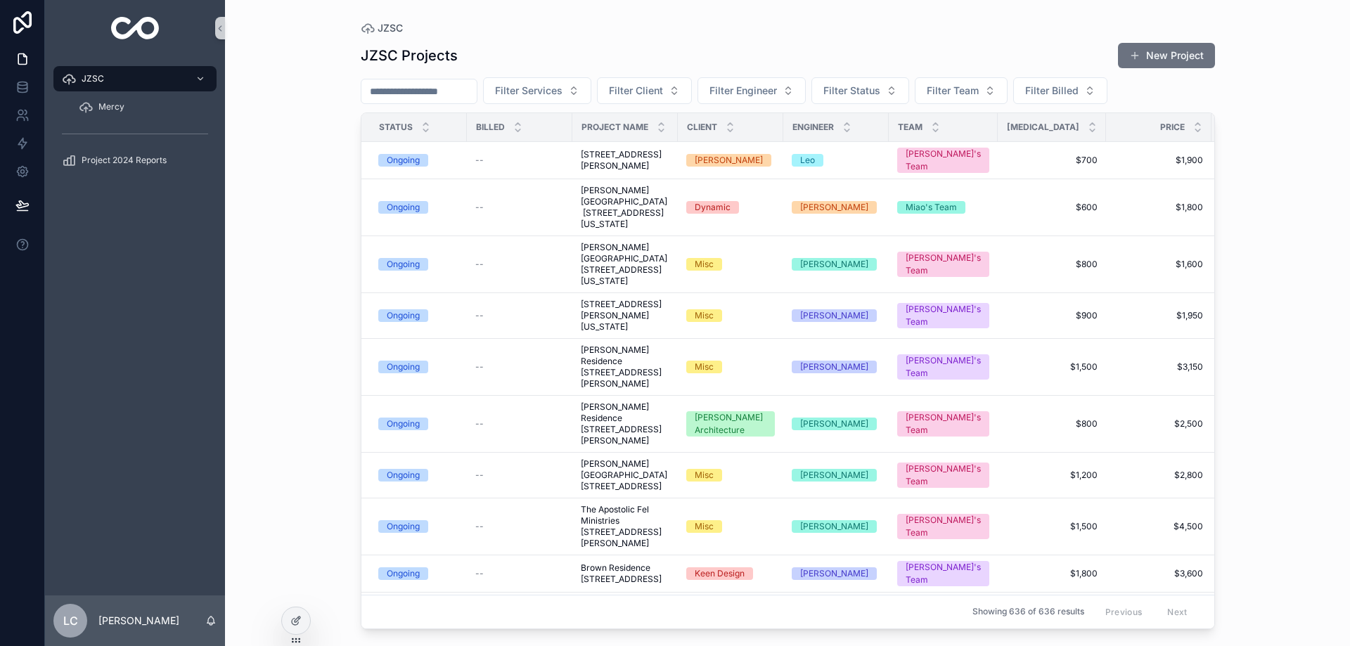
click at [425, 85] on input "scrollable content" at bounding box center [418, 92] width 115 height 20
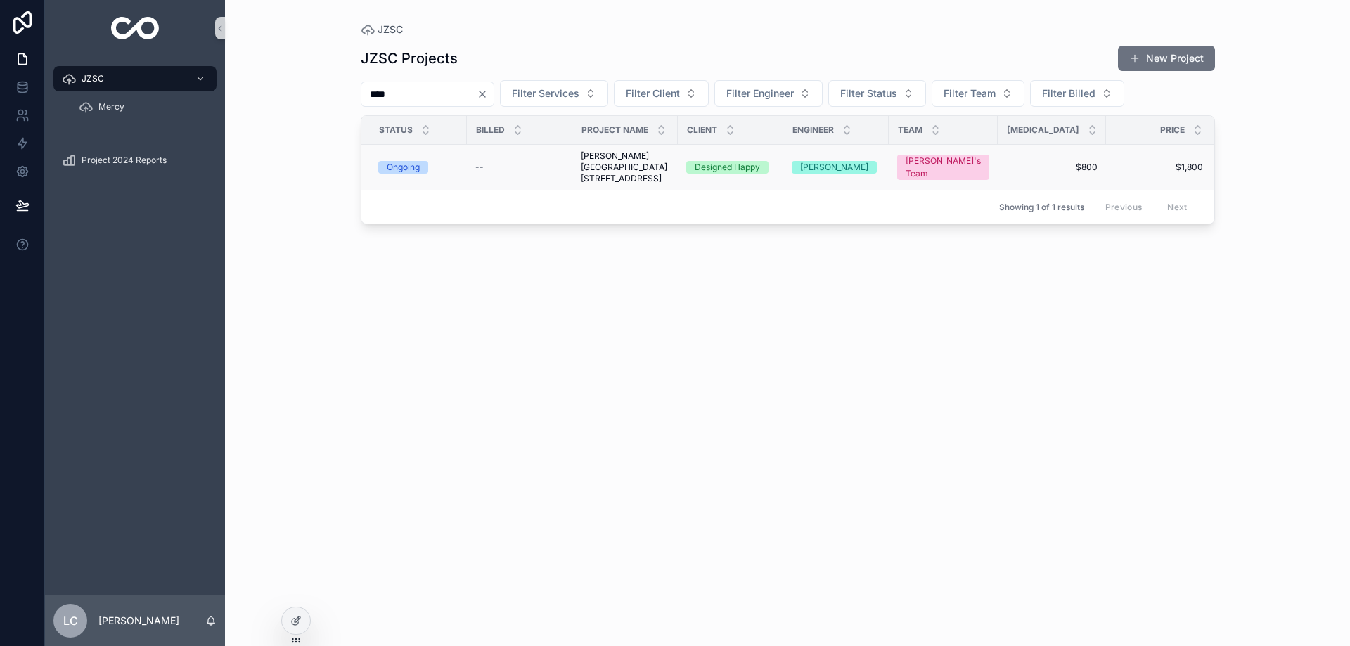
type input "****"
click at [628, 176] on span "[PERSON_NAME][GEOGRAPHIC_DATA] [STREET_ADDRESS]" at bounding box center [625, 167] width 89 height 34
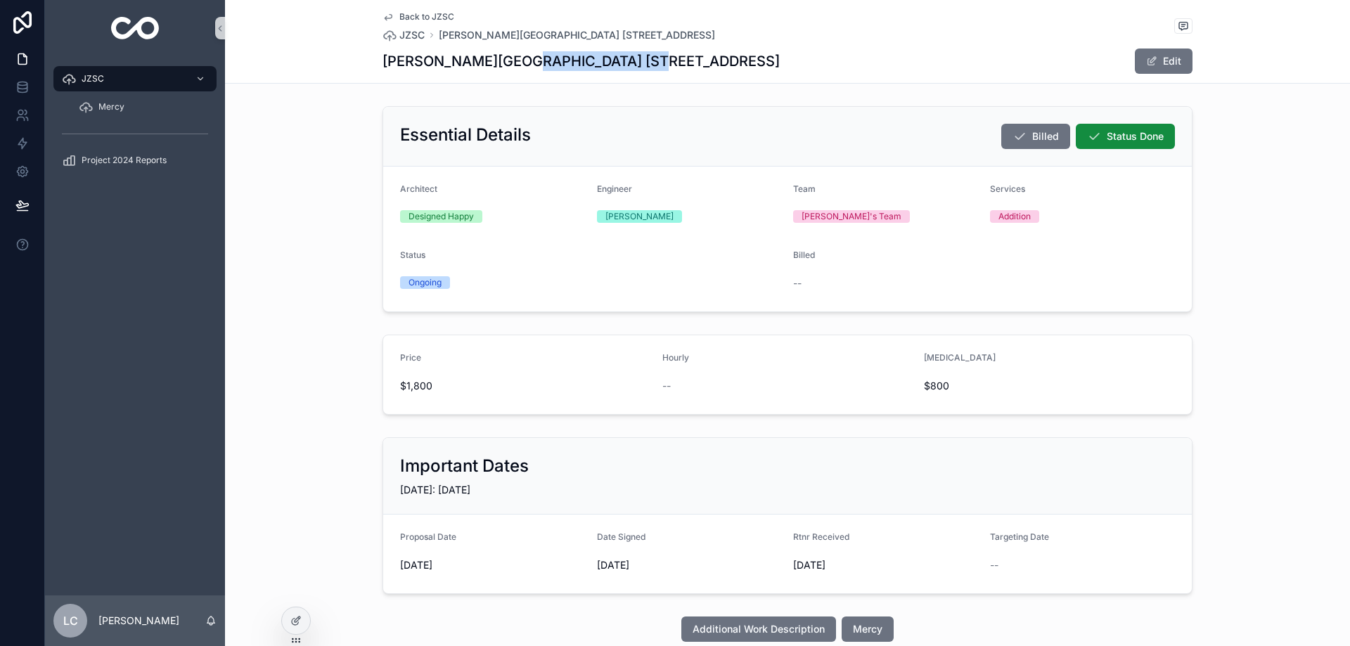
drag, startPoint x: 511, startPoint y: 60, endPoint x: 623, endPoint y: 63, distance: 111.8
click at [623, 63] on h1 "[PERSON_NAME][GEOGRAPHIC_DATA] [STREET_ADDRESS]" at bounding box center [580, 61] width 397 height 20
copy h1 "[STREET_ADDRESS]"
click at [534, 62] on h1 "[PERSON_NAME][GEOGRAPHIC_DATA] [STREET_ADDRESS]" at bounding box center [580, 61] width 397 height 20
drag, startPoint x: 510, startPoint y: 64, endPoint x: 647, endPoint y: 62, distance: 137.1
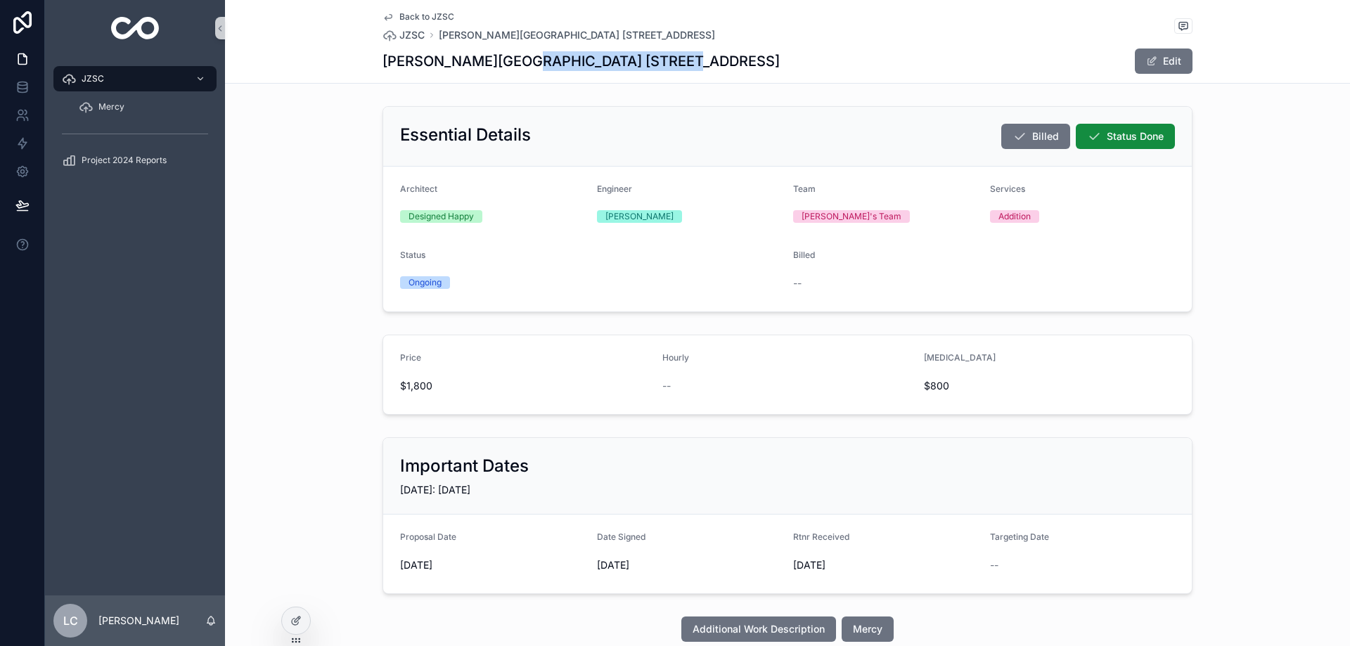
click at [647, 62] on h1 "[PERSON_NAME][GEOGRAPHIC_DATA] [STREET_ADDRESS]" at bounding box center [580, 61] width 397 height 20
copy h1 "[STREET_ADDRESS]"
drag, startPoint x: 671, startPoint y: 58, endPoint x: 834, endPoint y: 61, distance: 163.1
click at [780, 61] on h1 "[PERSON_NAME][GEOGRAPHIC_DATA] [STREET_ADDRESS]" at bounding box center [580, 61] width 397 height 20
copy h1 "[GEOGRAPHIC_DATA]"
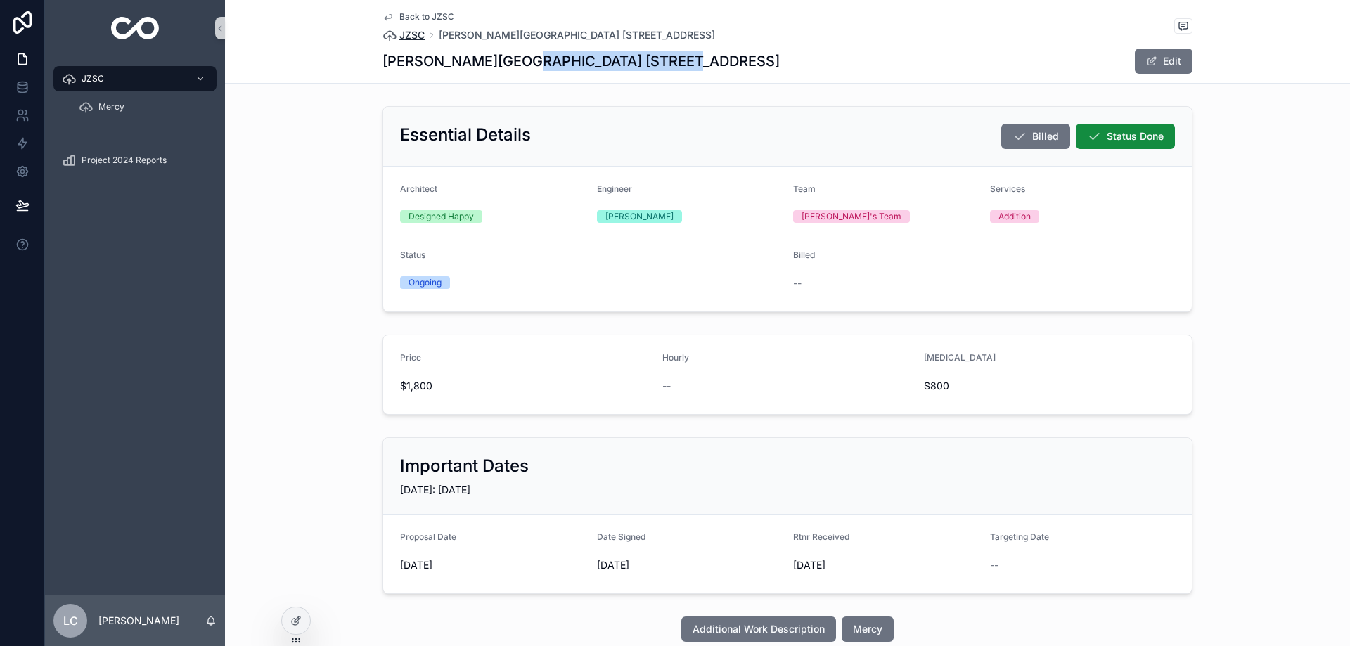
click at [414, 36] on span "JZSC" at bounding box center [411, 35] width 25 height 14
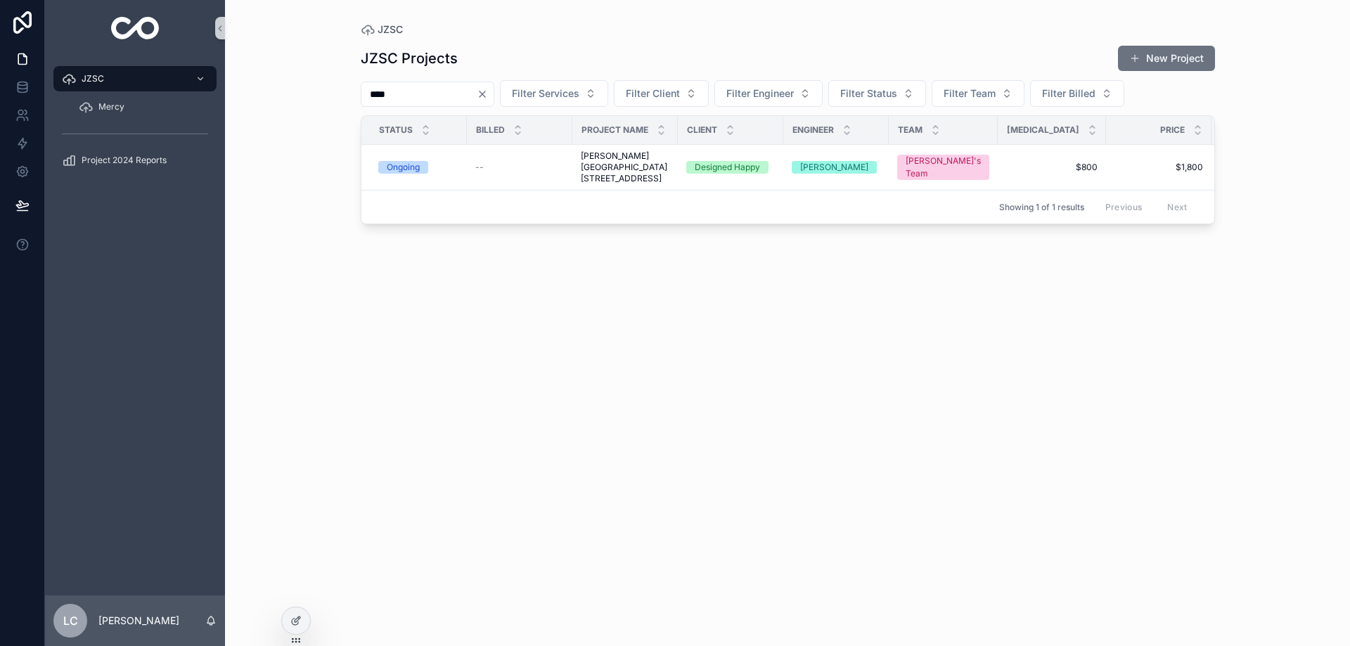
click at [494, 87] on div "****" at bounding box center [428, 94] width 134 height 25
click at [485, 97] on icon "Clear" at bounding box center [482, 94] width 6 height 6
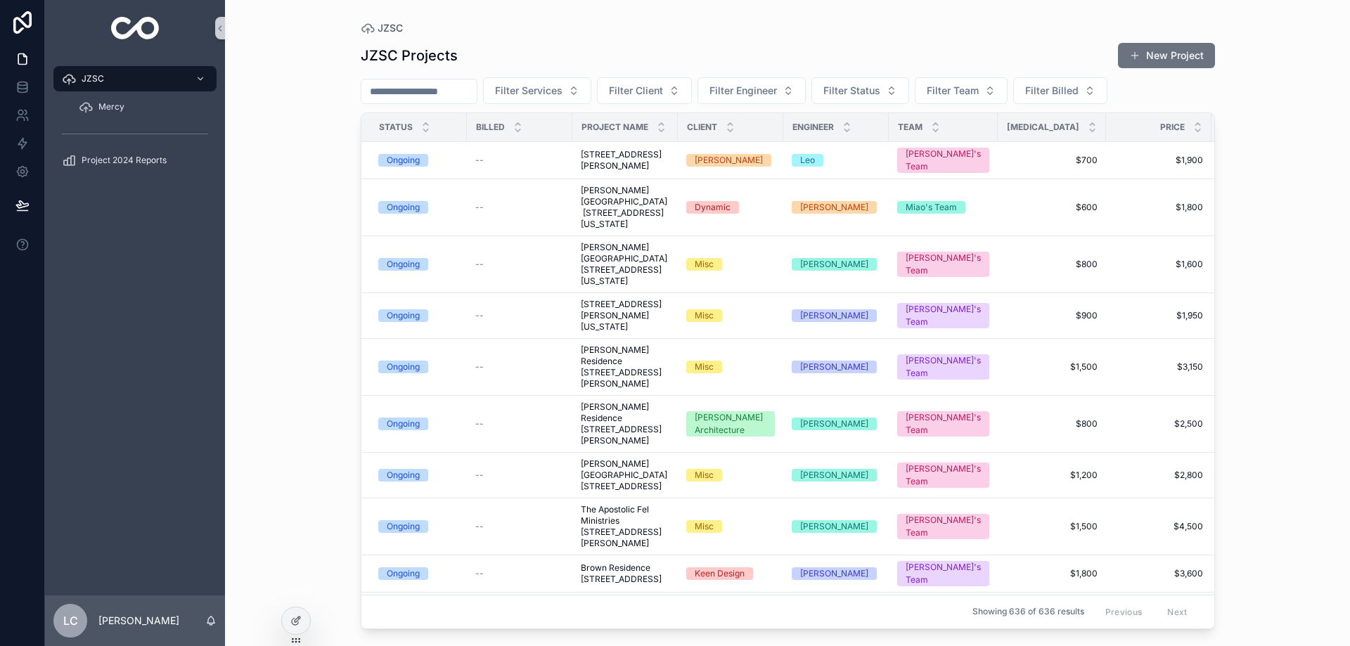
click at [443, 93] on input "scrollable content" at bounding box center [418, 92] width 115 height 20
type input "****"
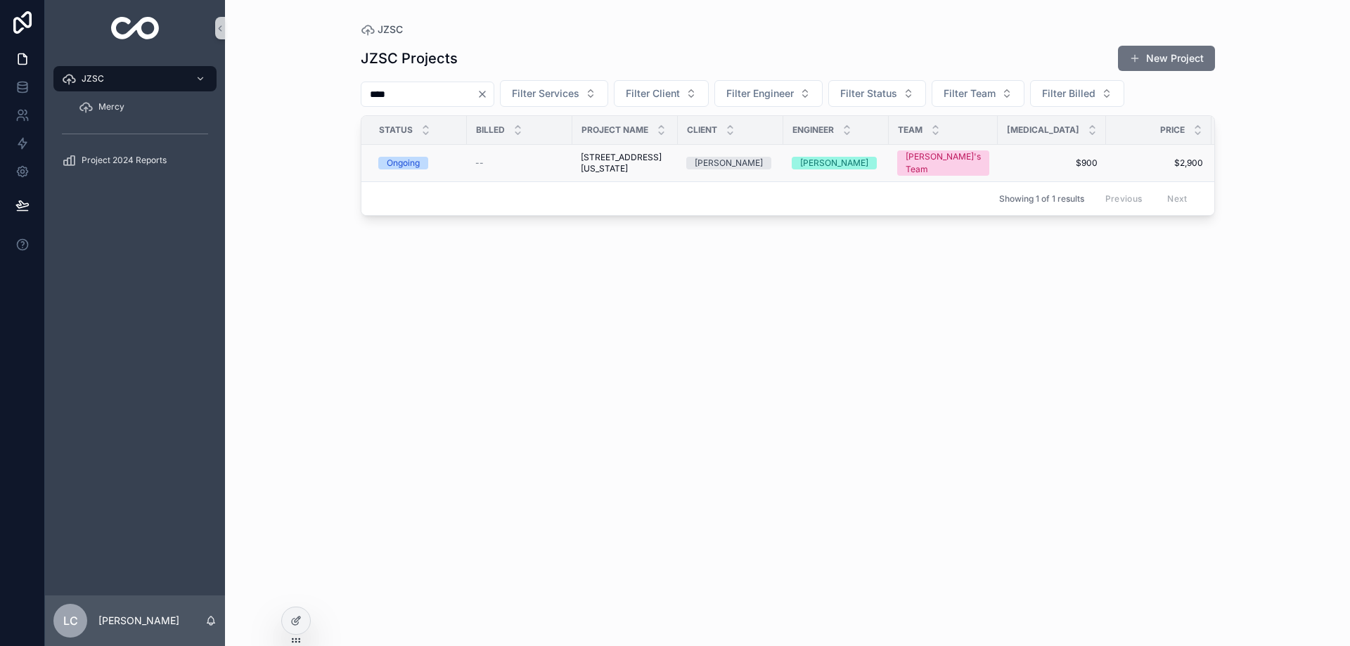
click at [589, 168] on span "[STREET_ADDRESS][US_STATE]" at bounding box center [625, 163] width 89 height 22
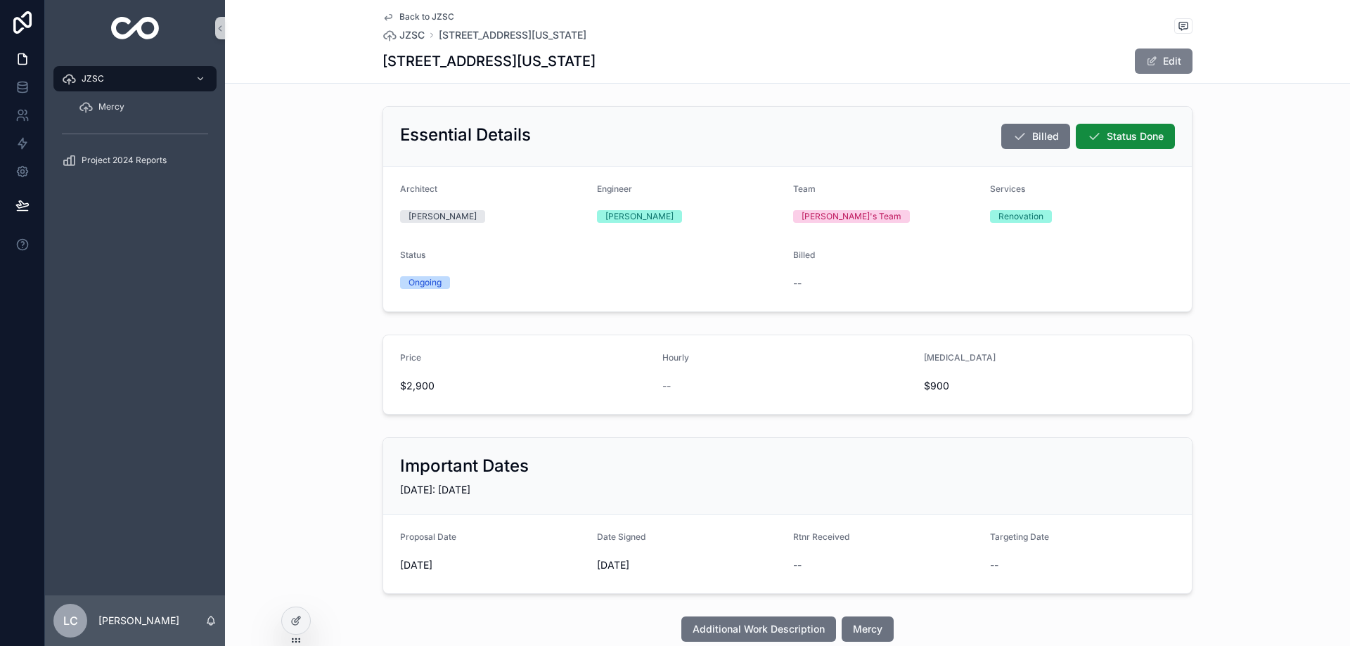
click at [1171, 65] on button "Edit" at bounding box center [1164, 61] width 58 height 25
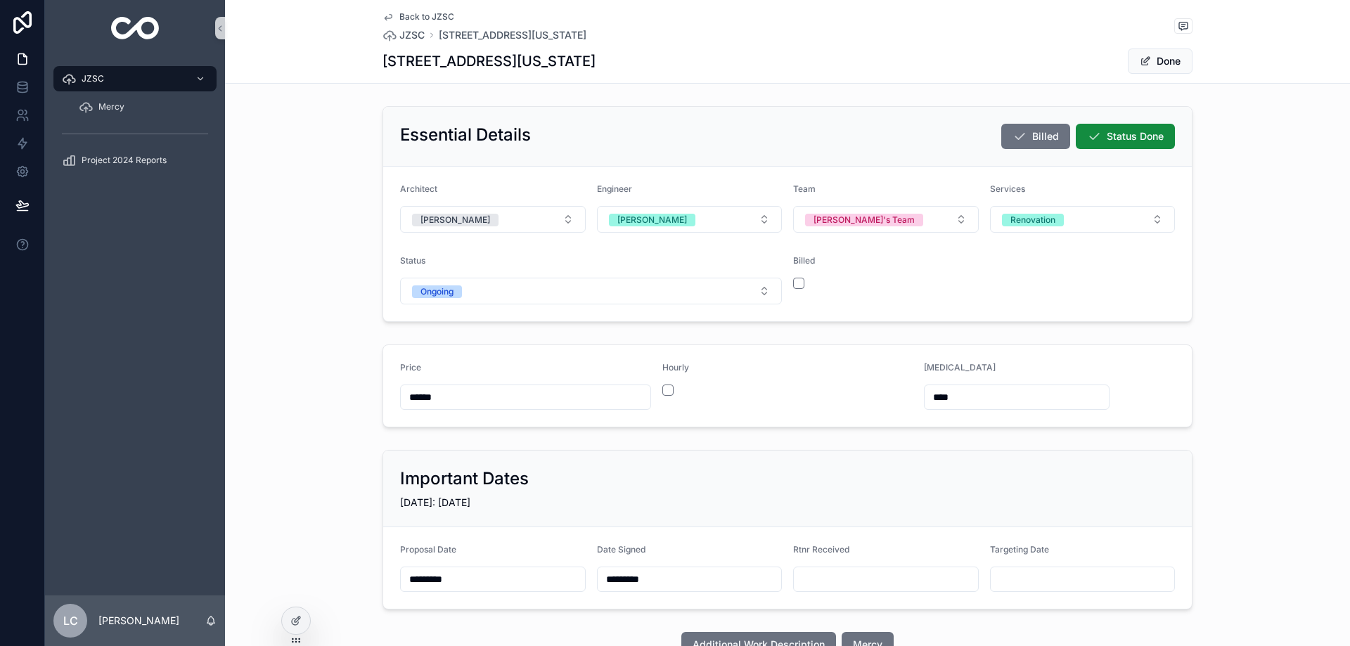
click at [841, 583] on input "scrollable content" at bounding box center [886, 579] width 184 height 20
click at [832, 425] on button "2" at bounding box center [832, 420] width 25 height 25
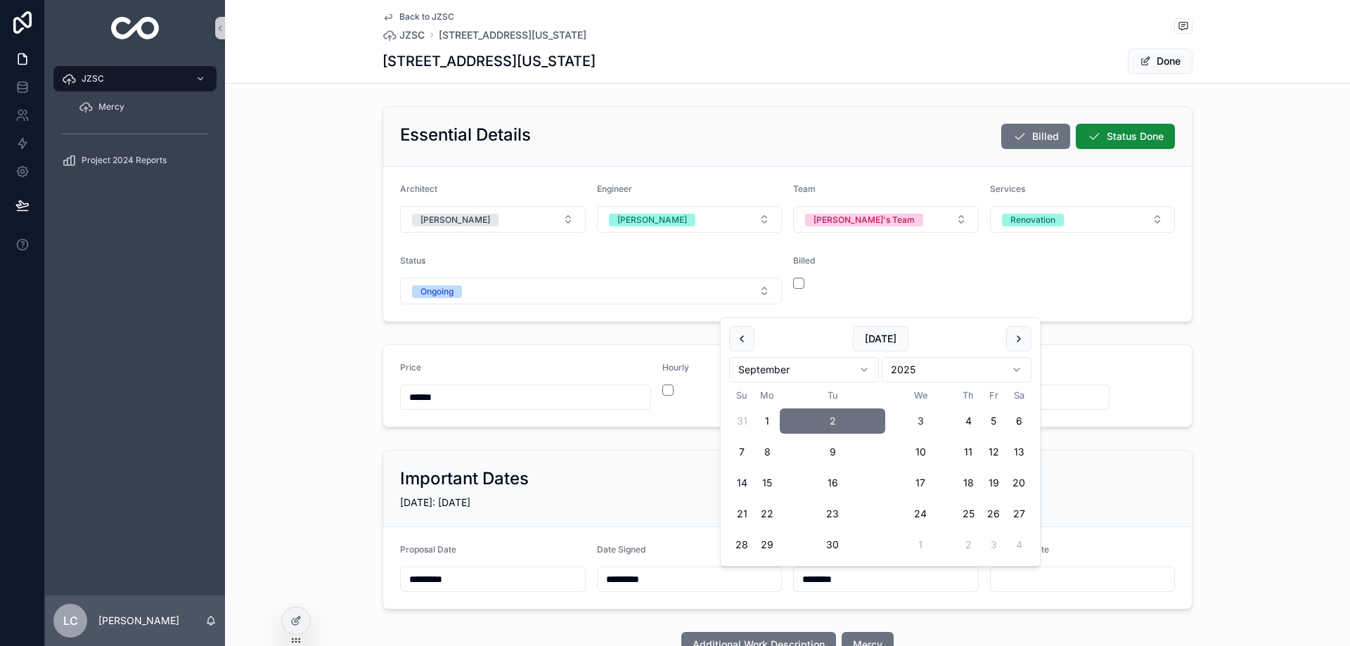
type input "********"
click at [1155, 69] on button "Done" at bounding box center [1160, 61] width 65 height 25
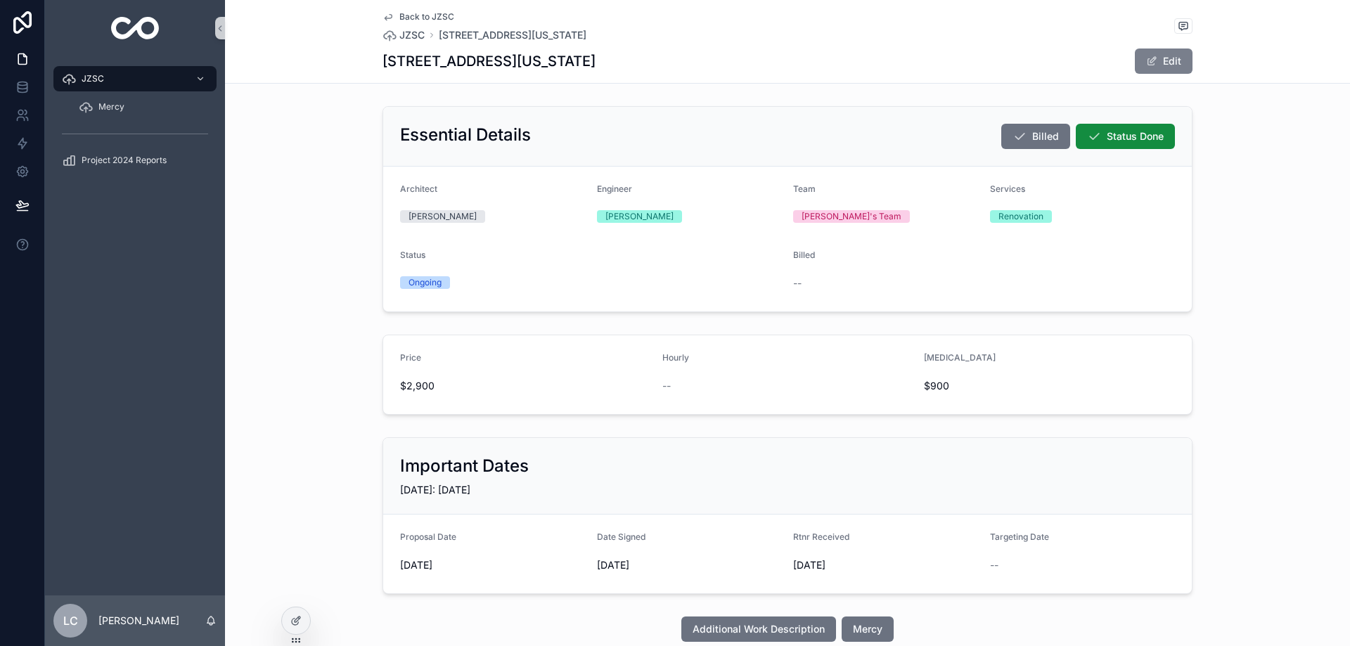
click at [1165, 63] on button "Edit" at bounding box center [1164, 61] width 58 height 25
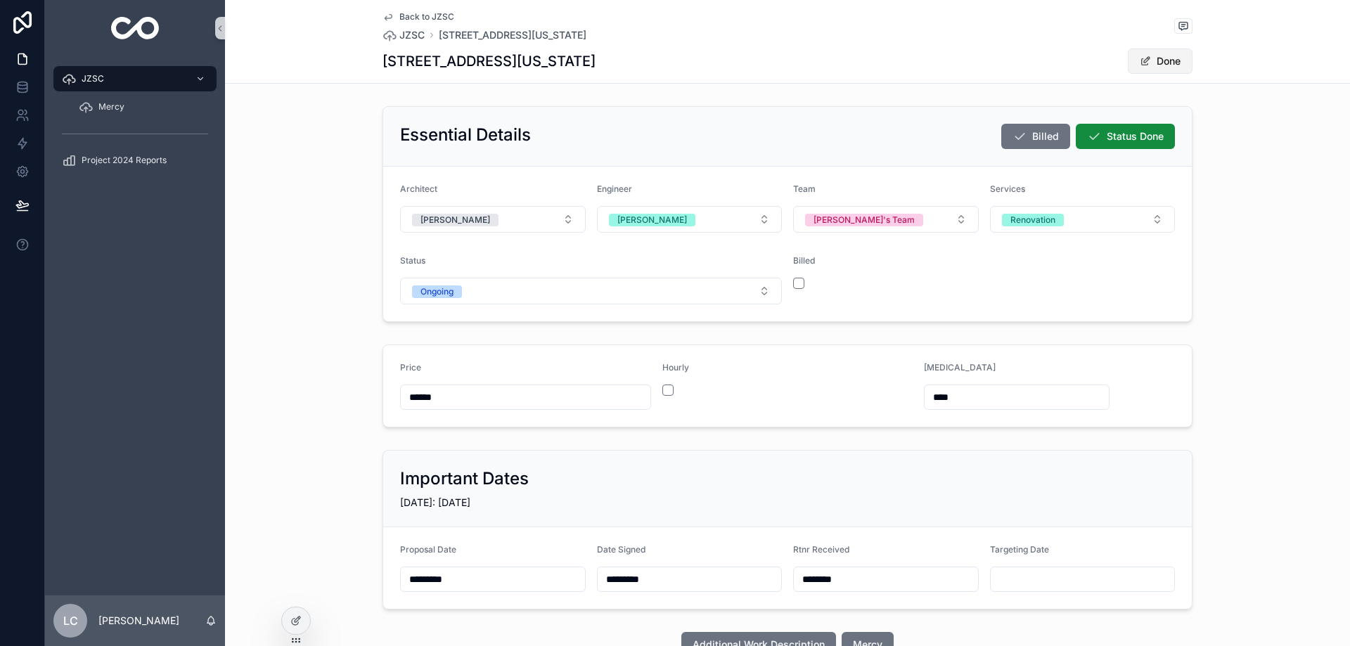
click at [1166, 63] on button "Done" at bounding box center [1160, 61] width 65 height 25
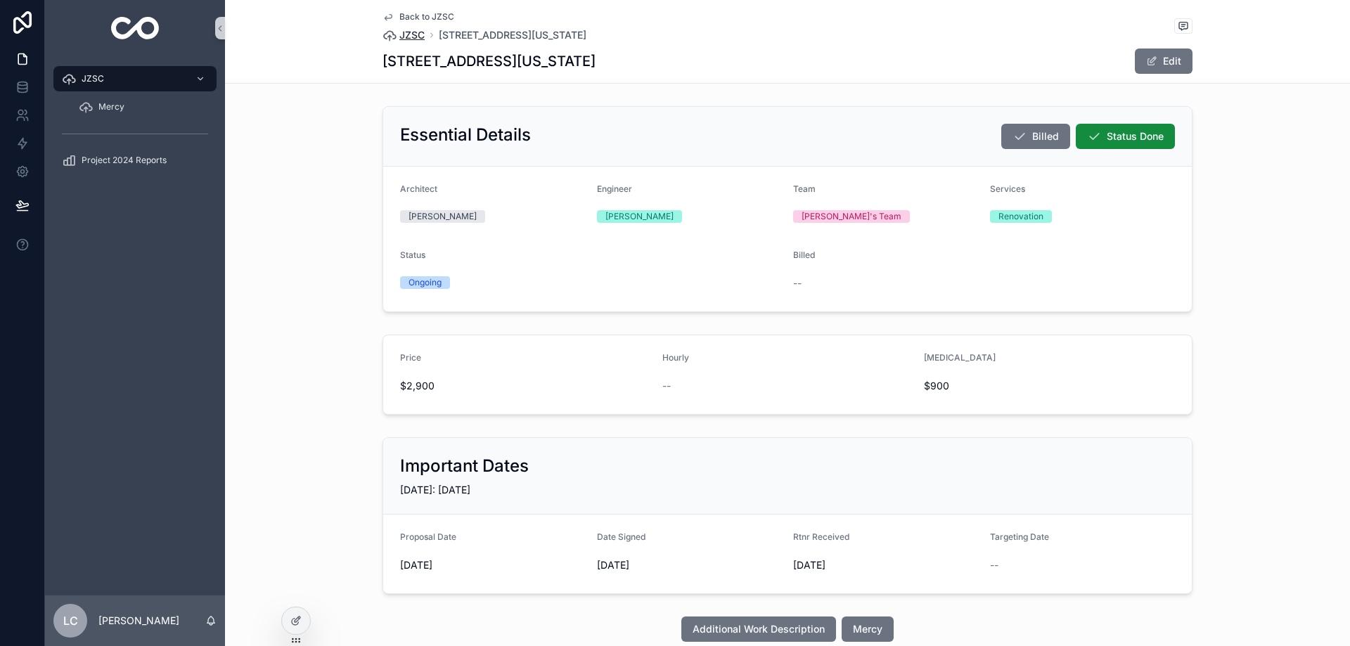
click at [408, 35] on span "JZSC" at bounding box center [411, 35] width 25 height 14
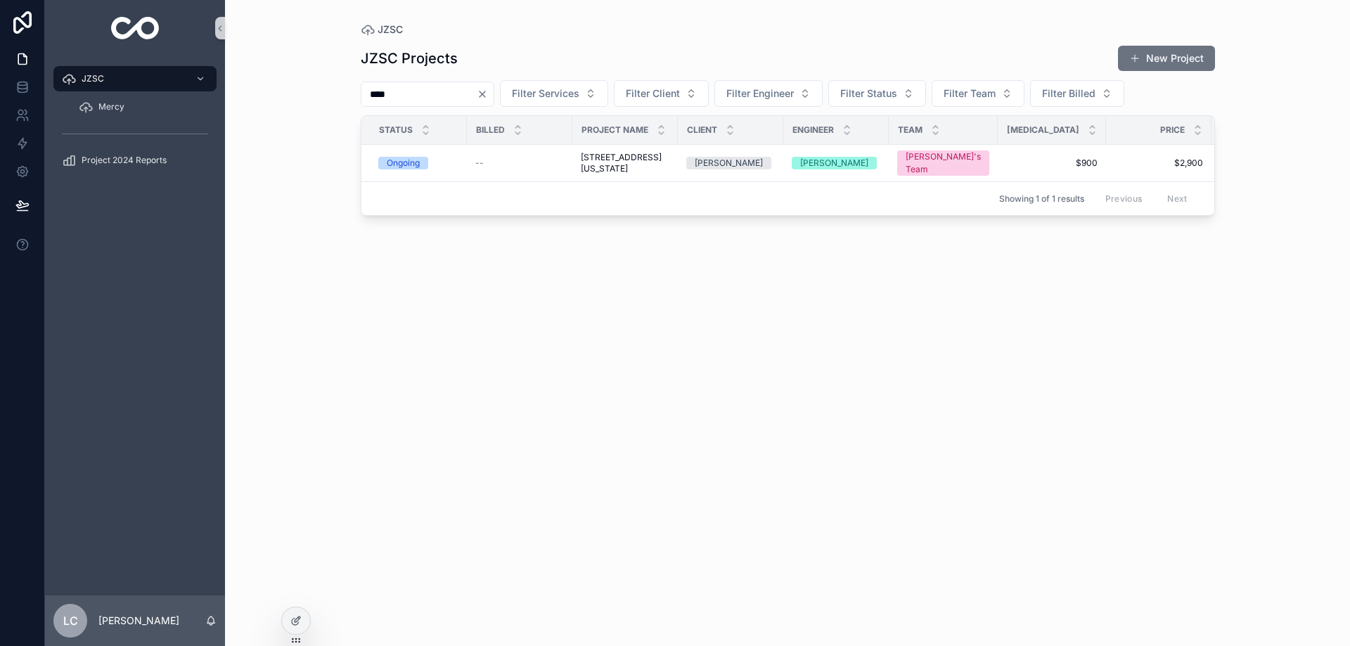
click at [488, 91] on icon "Clear" at bounding box center [482, 94] width 11 height 11
